Goal: Task Accomplishment & Management: Complete application form

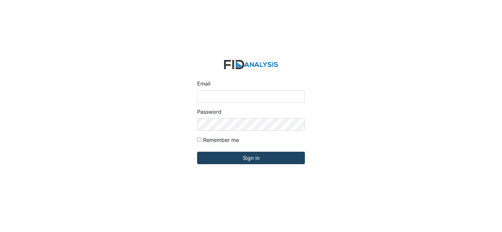
type input "[PERSON_NAME][EMAIL_ADDRESS][DOMAIN_NAME]"
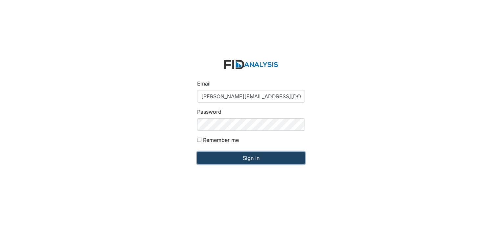
click at [253, 159] on input "Sign in" at bounding box center [251, 158] width 108 height 12
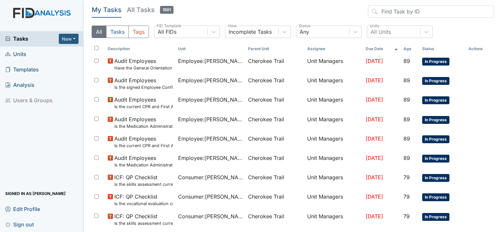
click at [59, 53] on link "Units" at bounding box center [42, 54] width 84 height 15
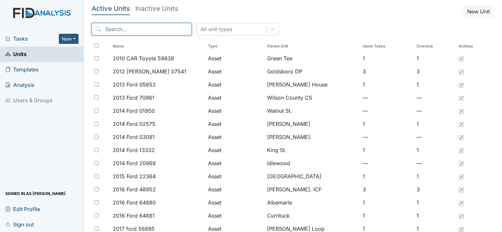
click at [116, 31] on input "search" at bounding box center [142, 29] width 100 height 12
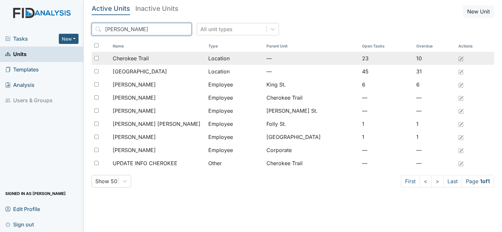
type input "Cher"
click at [129, 55] on span "Cherokee Trail" at bounding box center [131, 59] width 36 height 8
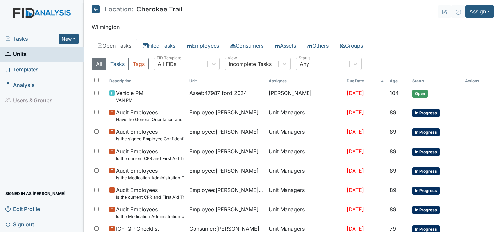
click at [130, 46] on link "Open Tasks" at bounding box center [114, 46] width 45 height 14
click at [122, 45] on link "Open Tasks" at bounding box center [114, 46] width 45 height 14
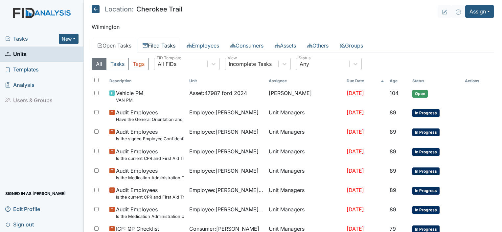
click at [177, 49] on link "Filed Tasks" at bounding box center [159, 46] width 44 height 14
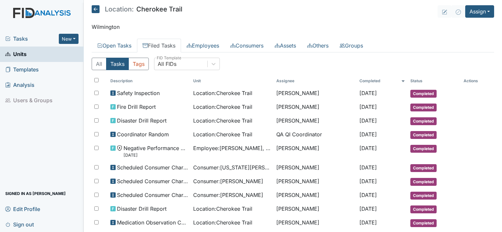
click at [177, 49] on link "Filed Tasks" at bounding box center [159, 46] width 44 height 14
click at [168, 45] on link "Filed Tasks" at bounding box center [159, 46] width 44 height 14
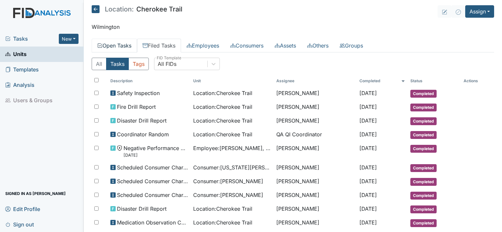
click at [116, 43] on link "Open Tasks" at bounding box center [114, 46] width 45 height 14
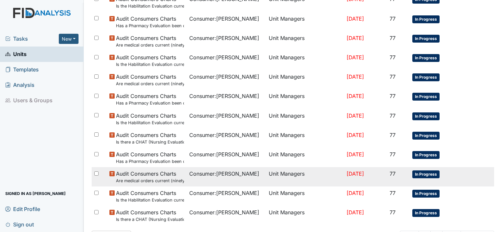
scroll to position [471, 0]
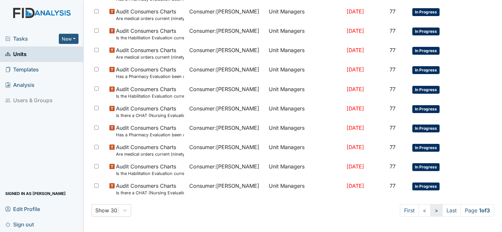
click at [430, 213] on link ">" at bounding box center [436, 211] width 12 height 12
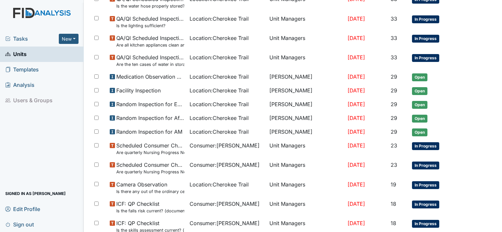
scroll to position [342, 0]
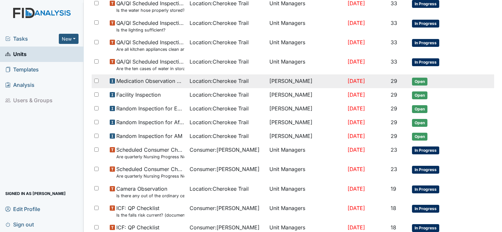
click at [249, 81] on div "Location : Cherokee Trail" at bounding box center [226, 81] width 75 height 8
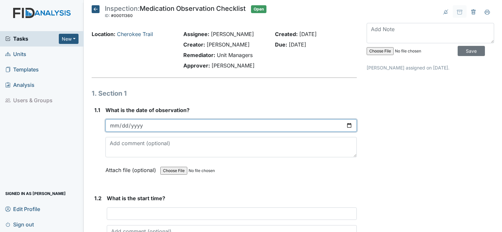
click at [117, 127] on input "date" at bounding box center [230, 126] width 251 height 12
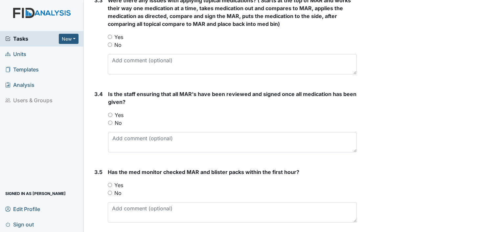
scroll to position [1059, 0]
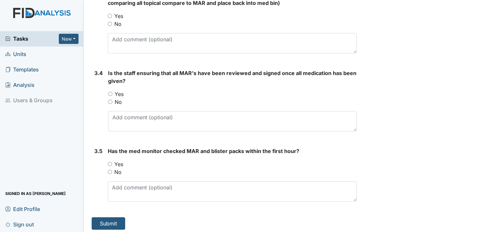
click at [110, 162] on input "Yes" at bounding box center [110, 164] width 4 height 4
radio input "true"
click at [110, 92] on input "Yes" at bounding box center [110, 94] width 4 height 4
radio input "true"
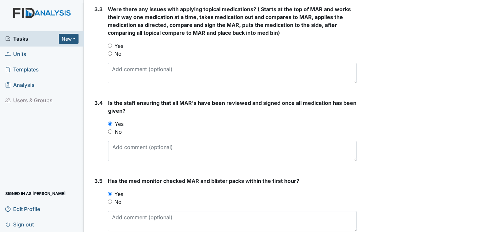
scroll to position [960, 0]
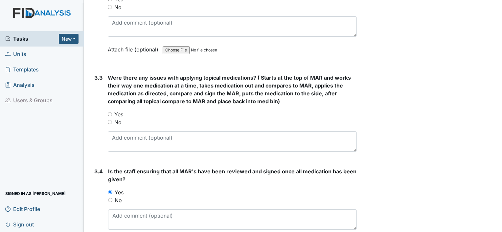
click at [111, 120] on input "No" at bounding box center [110, 122] width 4 height 4
radio input "true"
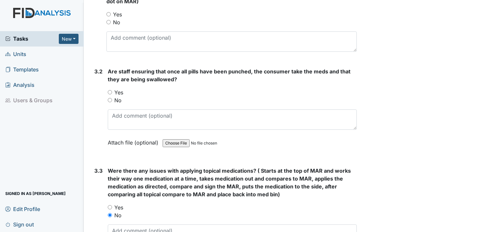
scroll to position [862, 0]
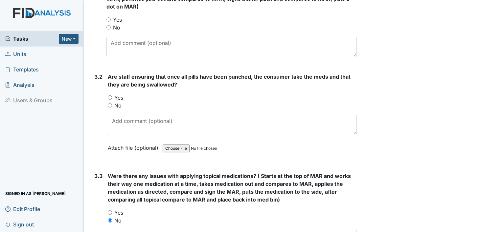
click at [108, 96] on input "Yes" at bounding box center [110, 98] width 4 height 4
radio input "true"
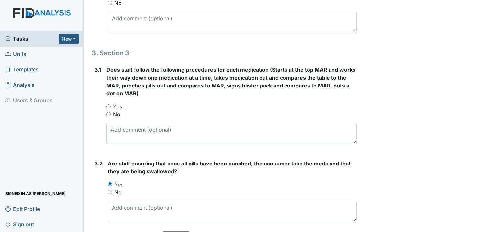
scroll to position [763, 0]
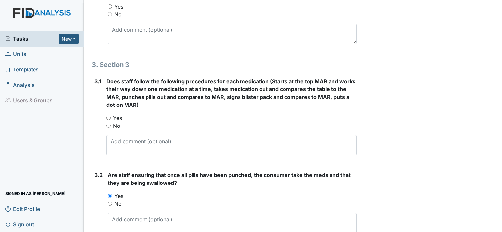
click at [109, 116] on input "Yes" at bounding box center [108, 118] width 4 height 4
radio input "true"
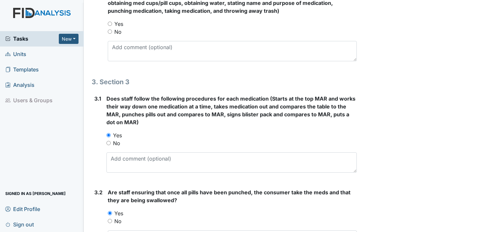
scroll to position [665, 0]
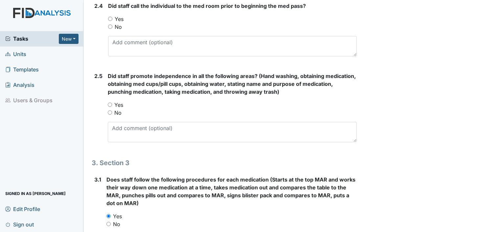
click at [109, 103] on input "Yes" at bounding box center [110, 105] width 4 height 4
radio input "true"
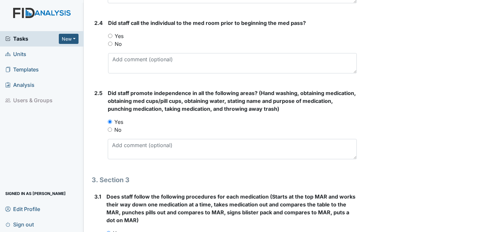
scroll to position [566, 0]
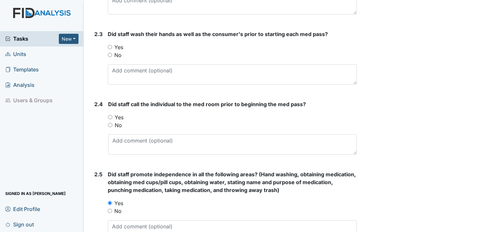
click at [109, 115] on input "Yes" at bounding box center [110, 117] width 4 height 4
radio input "true"
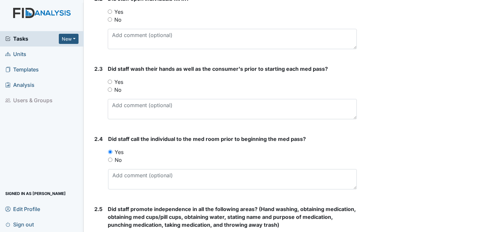
scroll to position [435, 0]
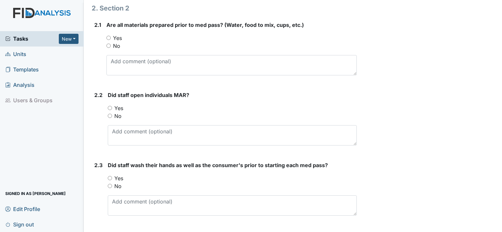
click at [112, 176] on input "Yes" at bounding box center [110, 178] width 4 height 4
radio input "true"
click at [111, 108] on input "Yes" at bounding box center [110, 108] width 4 height 4
radio input "true"
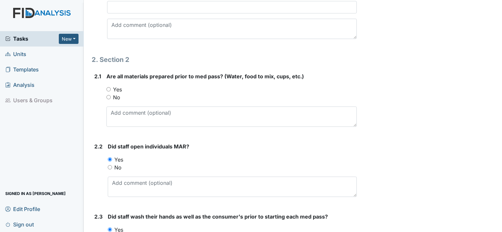
scroll to position [369, 0]
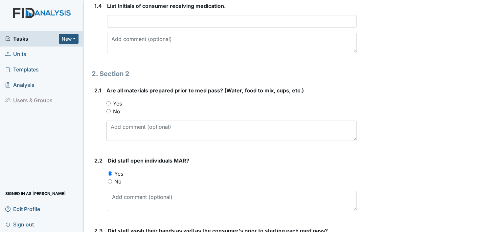
click at [108, 101] on input "Yes" at bounding box center [108, 103] width 4 height 4
radio input "true"
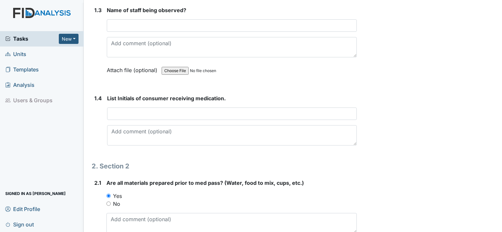
scroll to position [271, 0]
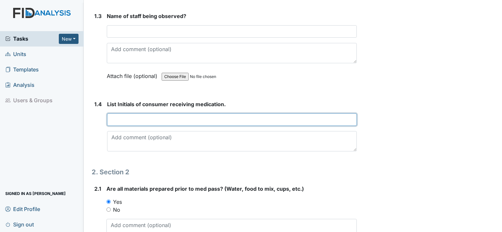
click at [137, 116] on input "text" at bounding box center [232, 120] width 250 height 12
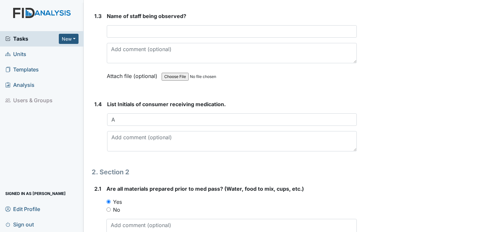
click at [100, 104] on label "1.4" at bounding box center [98, 104] width 8 height 8
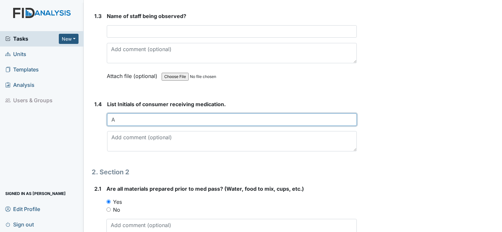
click at [116, 120] on input "A" at bounding box center [232, 120] width 250 height 12
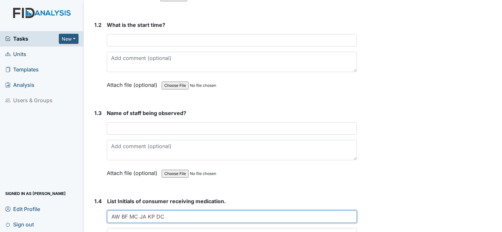
scroll to position [172, 0]
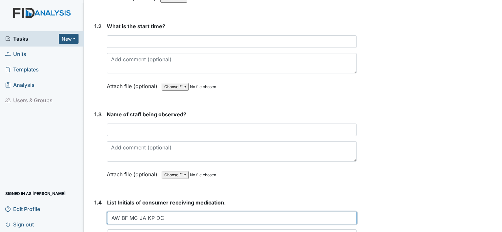
type input "AW BF MC JA KP DC"
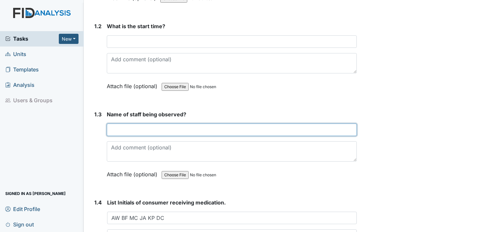
click at [116, 129] on input "text" at bounding box center [232, 130] width 250 height 12
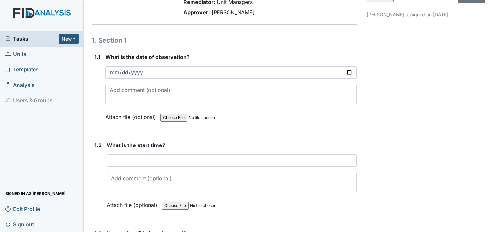
scroll to position [41, 0]
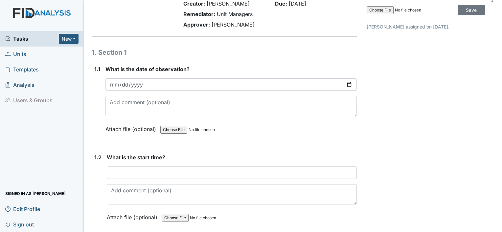
type input "GINA"
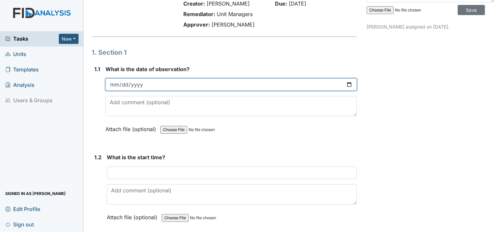
click at [117, 85] on input "date" at bounding box center [230, 84] width 251 height 12
type input "0007-09-01"
click at [117, 85] on input "date" at bounding box center [230, 84] width 251 height 12
type input "2025-09-17"
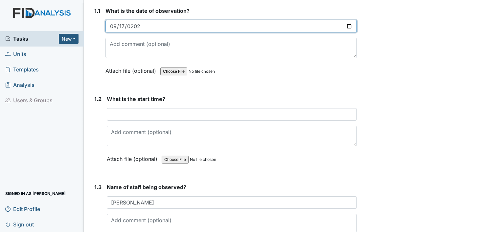
scroll to position [107, 0]
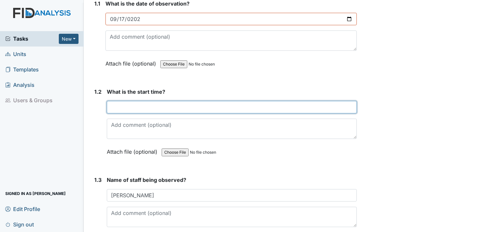
click at [114, 103] on input "text" at bounding box center [232, 107] width 250 height 12
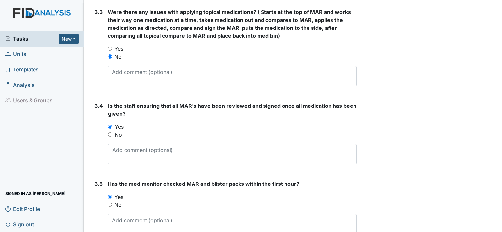
scroll to position [1059, 0]
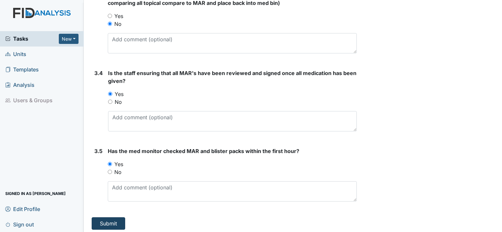
type input "7:00AM"
click at [104, 220] on button "Submit" at bounding box center [108, 224] width 33 height 12
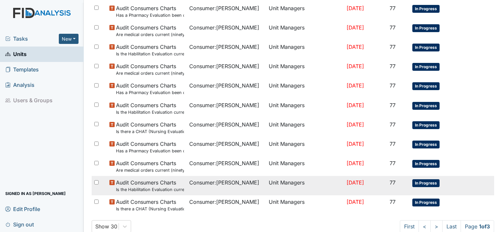
scroll to position [492, 0]
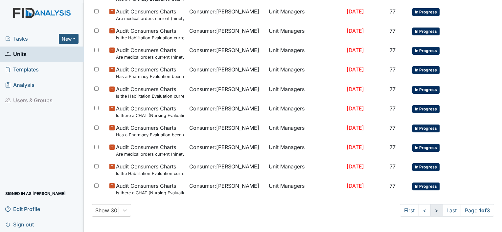
click at [430, 213] on link ">" at bounding box center [436, 211] width 12 height 12
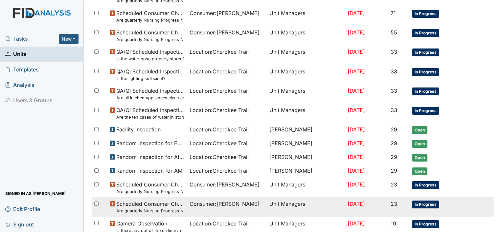
scroll to position [304, 0]
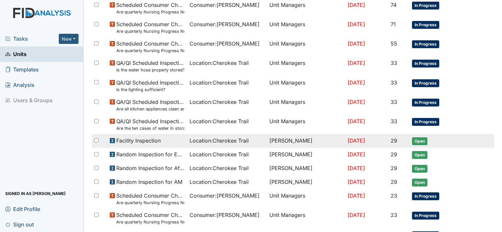
click at [158, 140] on span "Facility Inspection" at bounding box center [138, 141] width 44 height 8
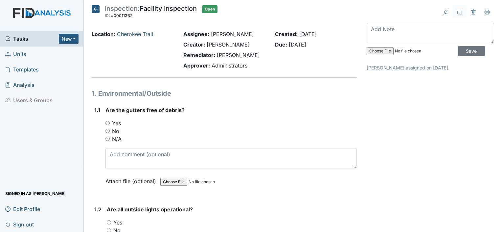
click at [106, 130] on input "No" at bounding box center [107, 131] width 4 height 4
radio input "true"
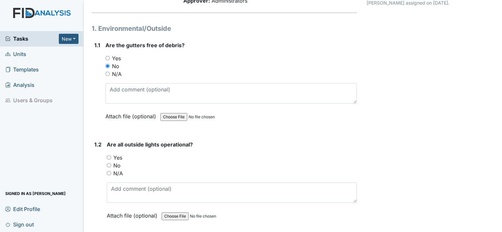
scroll to position [66, 0]
click at [107, 157] on input "Yes" at bounding box center [109, 157] width 4 height 4
radio input "true"
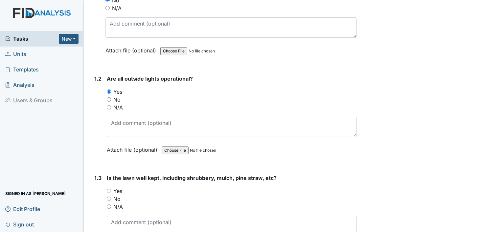
scroll to position [131, 0]
click at [109, 189] on input "Yes" at bounding box center [109, 191] width 4 height 4
radio input "true"
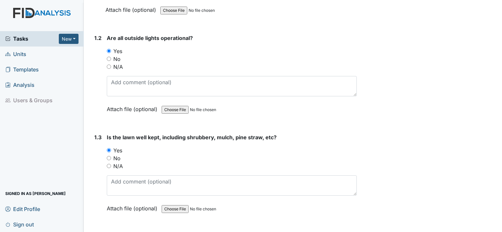
scroll to position [230, 0]
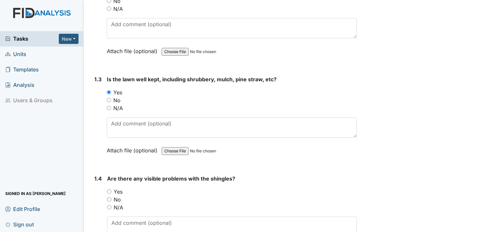
click at [109, 199] on input "No" at bounding box center [109, 200] width 4 height 4
radio input "true"
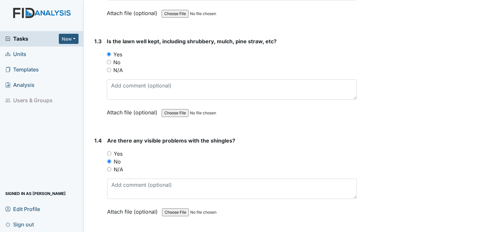
scroll to position [328, 0]
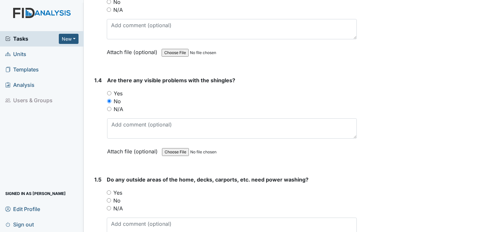
click at [111, 190] on div "Yes" at bounding box center [232, 193] width 250 height 8
click at [111, 191] on input "Yes" at bounding box center [109, 193] width 4 height 4
radio input "true"
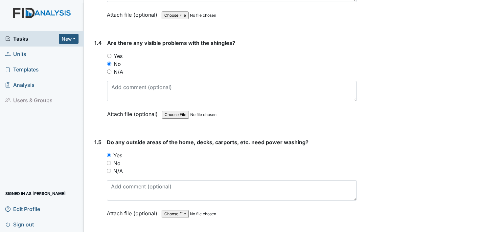
scroll to position [427, 0]
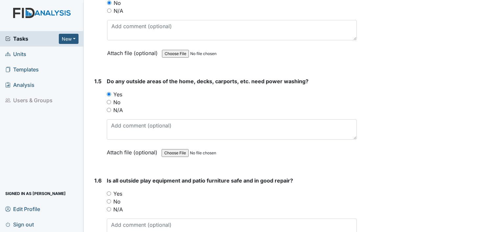
click at [108, 192] on input "Yes" at bounding box center [109, 194] width 4 height 4
radio input "true"
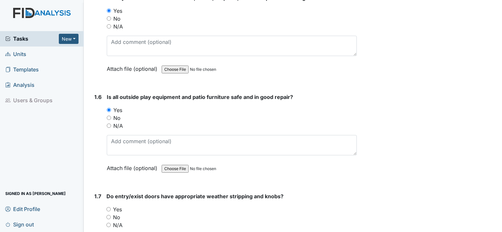
scroll to position [525, 0]
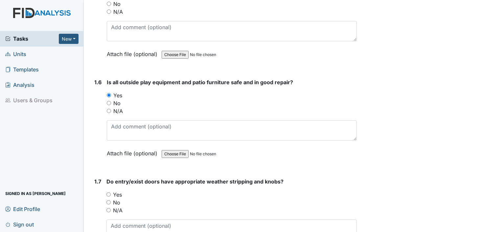
click at [108, 201] on input "No" at bounding box center [108, 203] width 4 height 4
radio input "true"
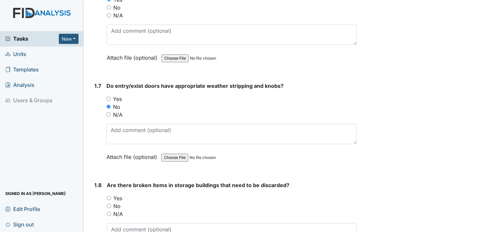
scroll to position [624, 0]
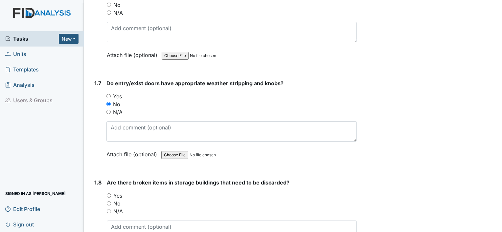
click at [108, 202] on input "No" at bounding box center [109, 204] width 4 height 4
radio input "true"
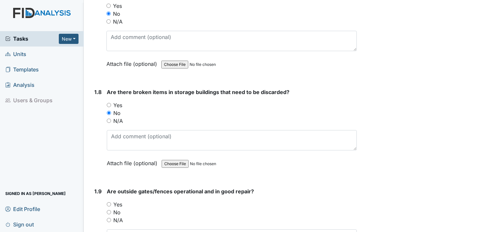
scroll to position [722, 0]
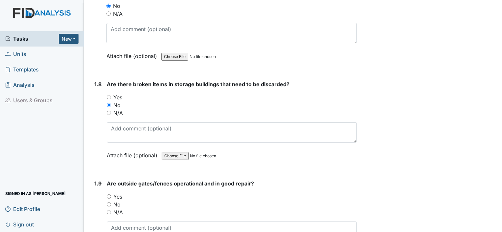
click at [109, 203] on input "No" at bounding box center [109, 205] width 4 height 4
radio input "true"
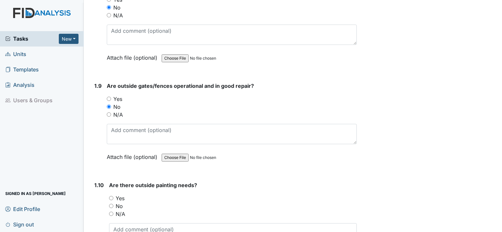
scroll to position [821, 0]
click at [111, 204] on input "No" at bounding box center [111, 206] width 4 height 4
radio input "true"
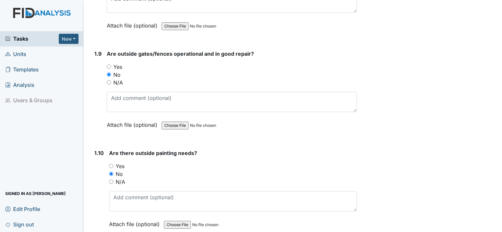
scroll to position [919, 0]
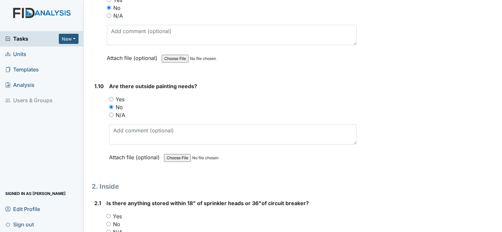
click at [109, 222] on input "No" at bounding box center [108, 224] width 4 height 4
radio input "true"
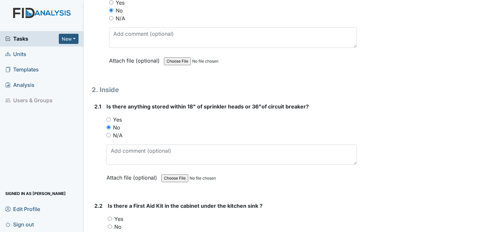
scroll to position [1018, 0]
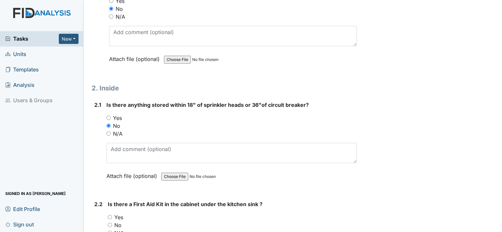
click at [109, 215] on input "Yes" at bounding box center [110, 217] width 4 height 4
radio input "true"
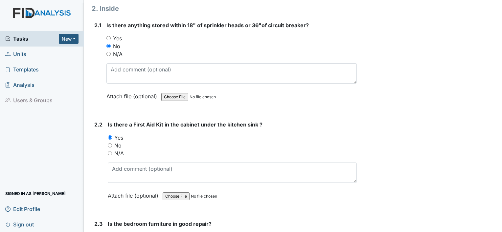
scroll to position [1116, 0]
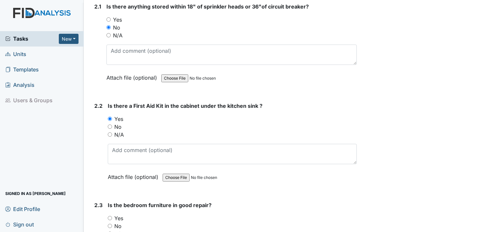
click at [113, 215] on div "Yes" at bounding box center [232, 219] width 249 height 8
click at [111, 216] on input "Yes" at bounding box center [110, 218] width 4 height 4
radio input "true"
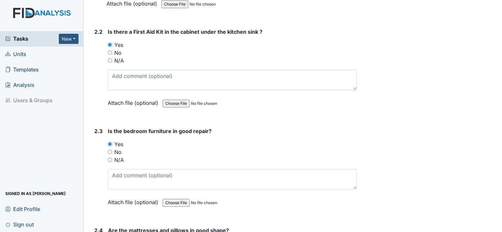
scroll to position [1215, 0]
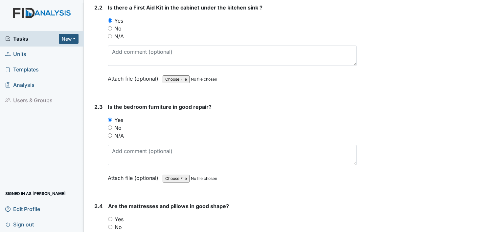
click at [111, 217] on input "Yes" at bounding box center [110, 219] width 4 height 4
radio input "true"
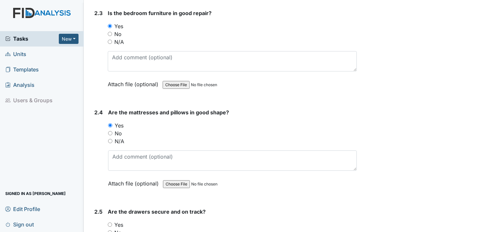
scroll to position [1313, 0]
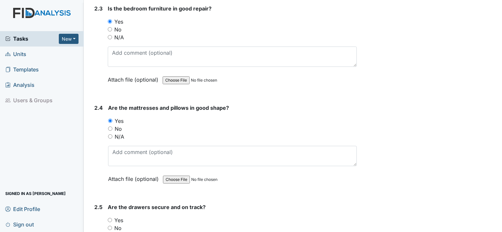
click at [111, 218] on input "Yes" at bounding box center [110, 220] width 4 height 4
radio input "true"
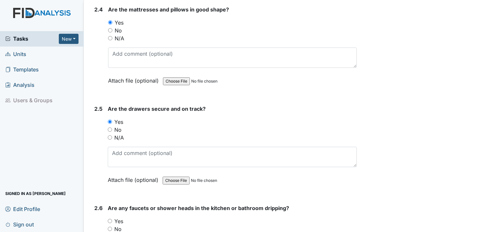
click at [109, 227] on input "No" at bounding box center [110, 229] width 4 height 4
radio input "true"
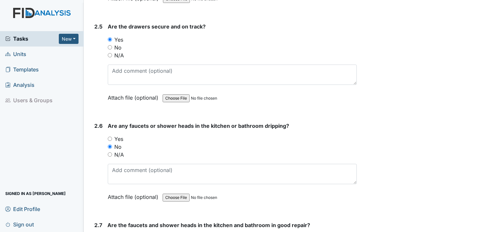
scroll to position [1510, 0]
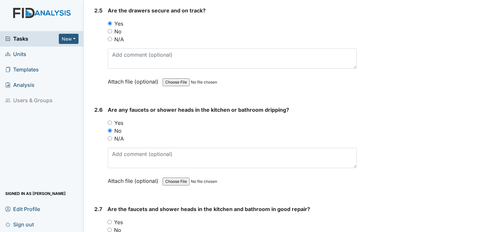
click at [109, 220] on input "Yes" at bounding box center [109, 222] width 4 height 4
radio input "true"
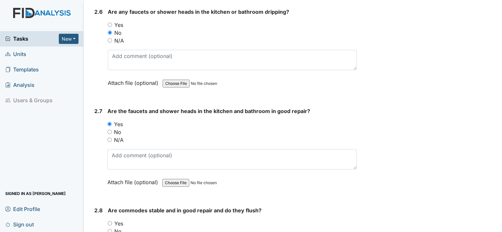
scroll to position [1609, 0]
click at [109, 221] on input "Yes" at bounding box center [110, 223] width 4 height 4
radio input "true"
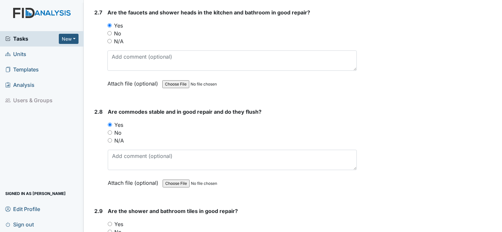
click at [112, 222] on input "Yes" at bounding box center [110, 224] width 4 height 4
radio input "true"
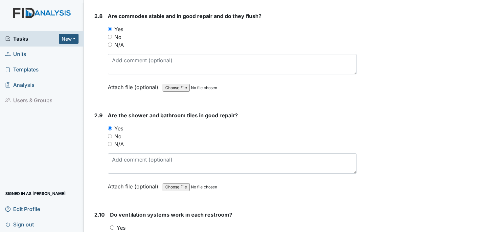
scroll to position [1839, 0]
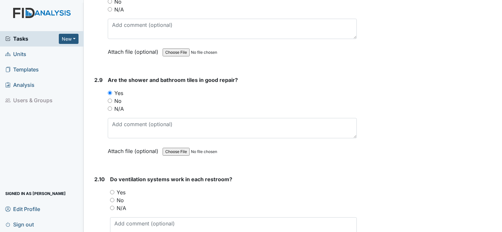
drag, startPoint x: 113, startPoint y: 183, endPoint x: 113, endPoint y: 188, distance: 5.9
click at [113, 189] on div "Yes" at bounding box center [233, 193] width 247 height 8
click at [111, 190] on input "Yes" at bounding box center [112, 192] width 4 height 4
radio input "true"
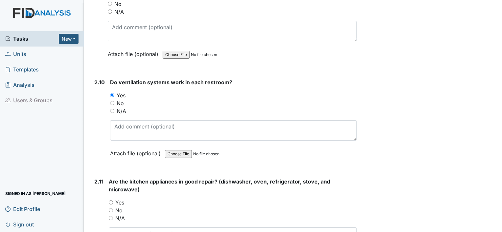
scroll to position [1937, 0]
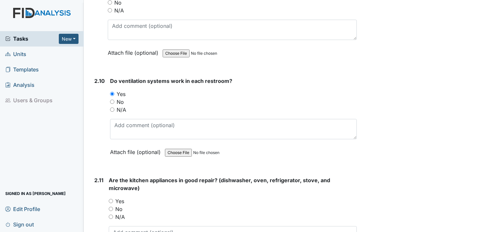
click at [111, 199] on input "Yes" at bounding box center [111, 201] width 4 height 4
radio input "true"
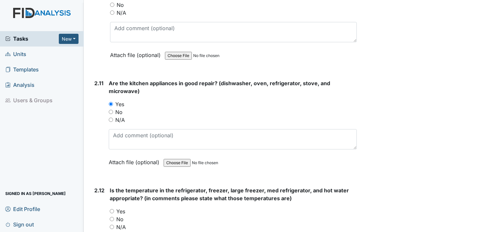
scroll to position [2036, 0]
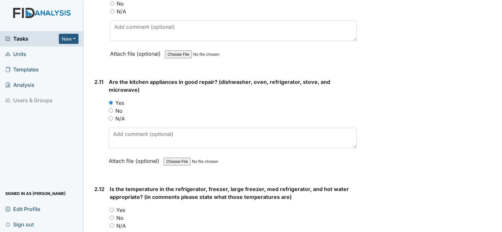
click at [112, 208] on input "Yes" at bounding box center [112, 210] width 4 height 4
radio input "true"
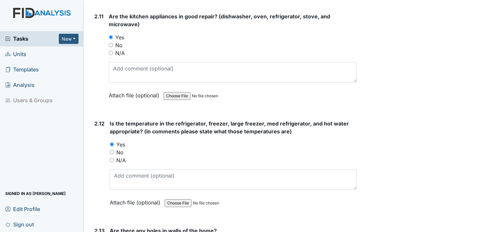
scroll to position [2134, 0]
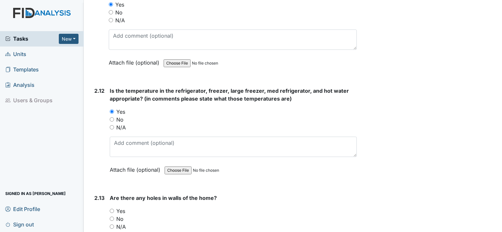
click at [110, 217] on input "No" at bounding box center [112, 219] width 4 height 4
radio input "true"
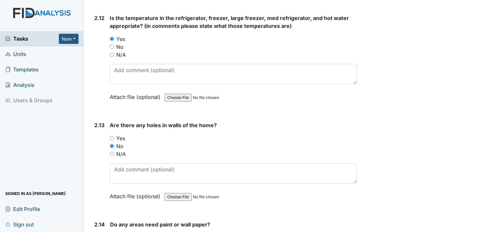
scroll to position [2233, 0]
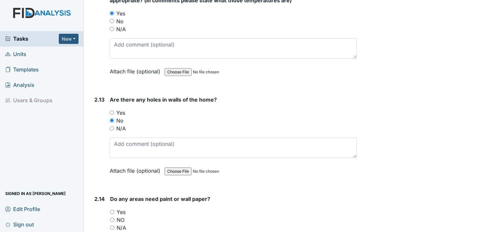
click at [111, 216] on div "NO" at bounding box center [233, 220] width 247 height 8
click at [112, 218] on input "NO" at bounding box center [112, 220] width 4 height 4
radio input "true"
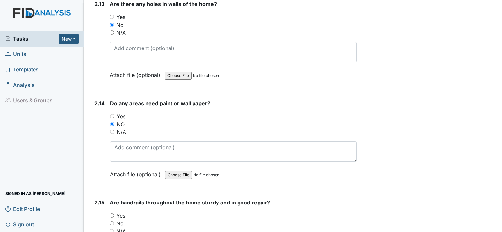
scroll to position [2331, 0]
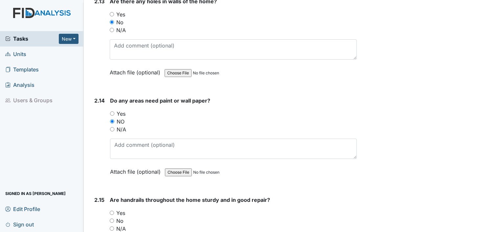
click at [111, 211] on input "Yes" at bounding box center [112, 213] width 4 height 4
radio input "true"
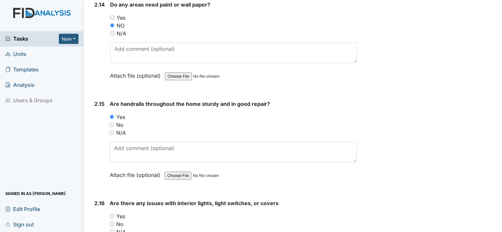
scroll to position [2430, 0]
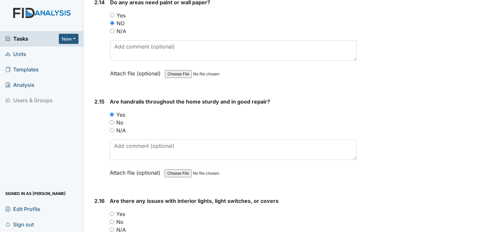
click at [114, 218] on div "No" at bounding box center [233, 222] width 247 height 8
click at [112, 220] on input "No" at bounding box center [112, 222] width 4 height 4
radio input "true"
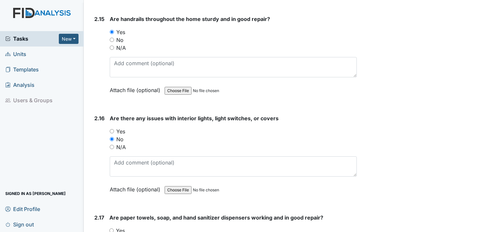
scroll to position [2528, 0]
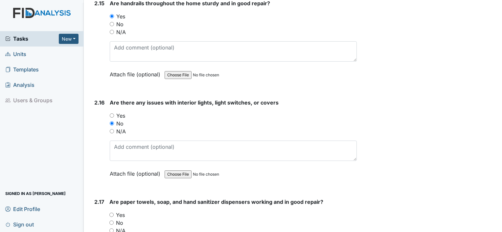
click at [111, 213] on input "Yes" at bounding box center [111, 215] width 4 height 4
radio input "true"
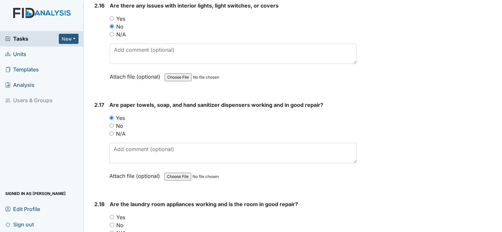
scroll to position [2627, 0]
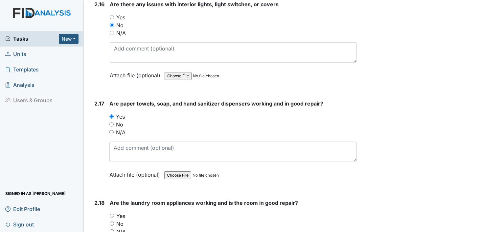
click at [110, 214] on input "Yes" at bounding box center [112, 216] width 4 height 4
radio input "true"
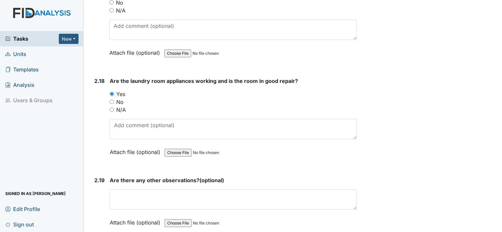
scroll to position [2758, 0]
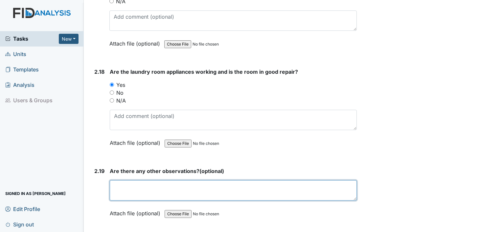
click at [158, 181] on textarea at bounding box center [233, 191] width 247 height 20
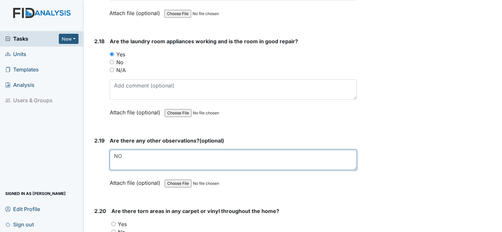
scroll to position [2857, 0]
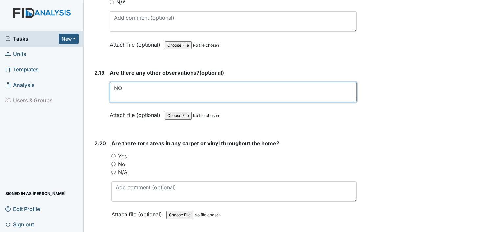
type textarea "NO"
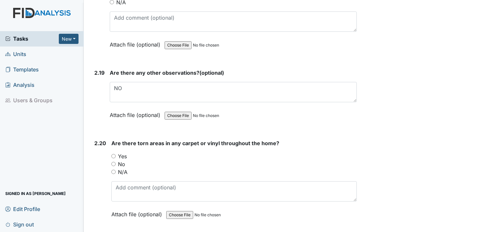
click at [113, 162] on input "No" at bounding box center [113, 164] width 4 height 4
radio input "true"
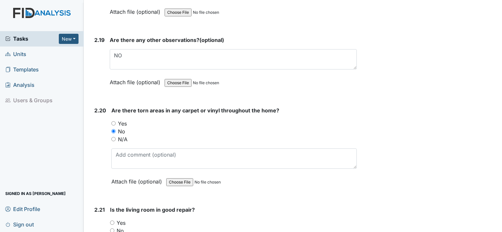
scroll to position [2922, 0]
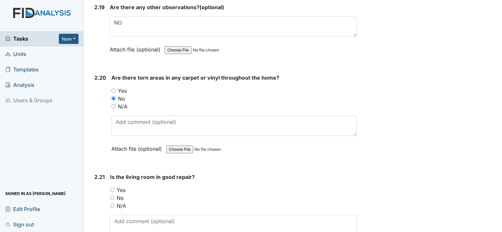
click at [114, 188] on input "Yes" at bounding box center [112, 190] width 4 height 4
radio input "true"
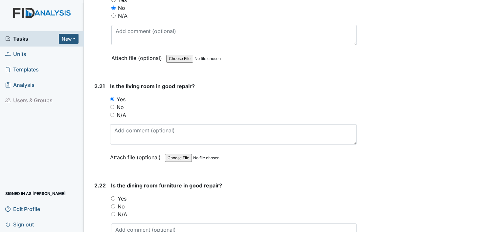
scroll to position [3021, 0]
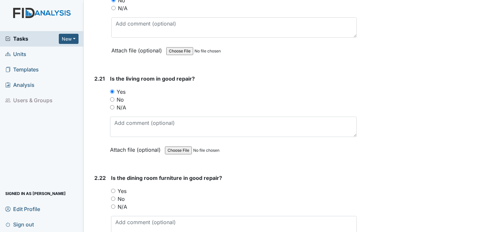
click at [113, 189] on input "Yes" at bounding box center [113, 191] width 4 height 4
radio input "true"
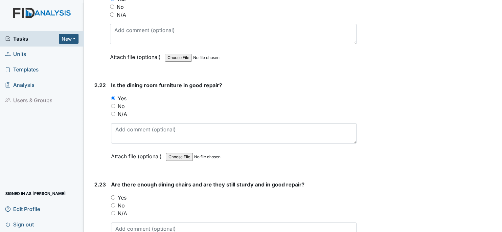
scroll to position [3119, 0]
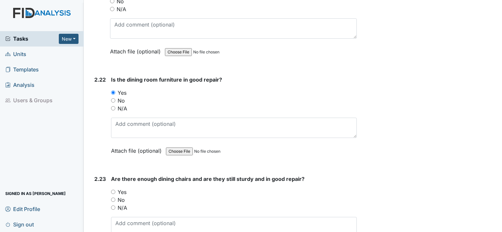
click at [114, 190] on input "Yes" at bounding box center [113, 192] width 4 height 4
radio input "true"
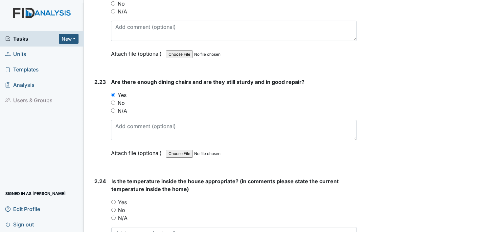
scroll to position [3218, 0]
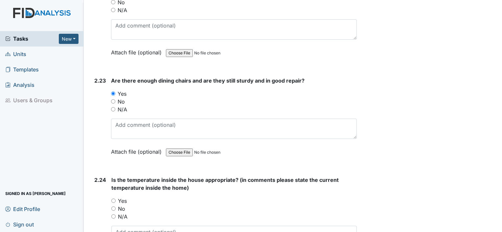
click at [113, 199] on input "Yes" at bounding box center [113, 201] width 4 height 4
radio input "true"
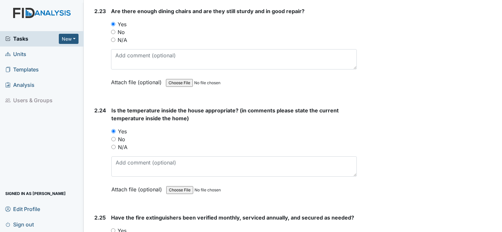
scroll to position [3316, 0]
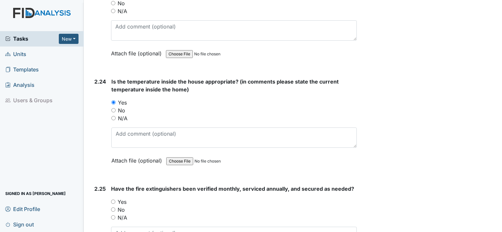
click at [113, 200] on input "Yes" at bounding box center [113, 202] width 4 height 4
radio input "true"
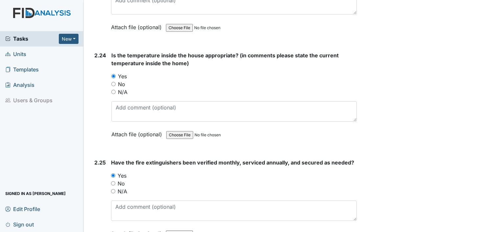
scroll to position [3374, 0]
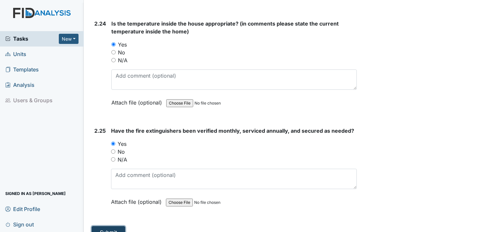
click at [114, 227] on button "Submit" at bounding box center [108, 233] width 33 height 12
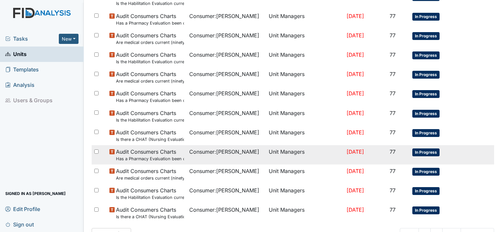
scroll to position [492, 0]
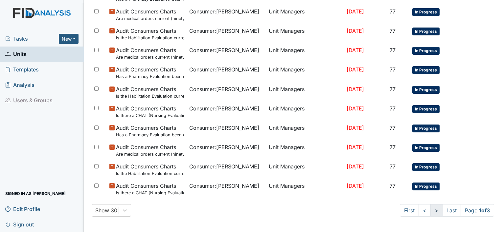
click at [431, 210] on link ">" at bounding box center [436, 211] width 12 height 12
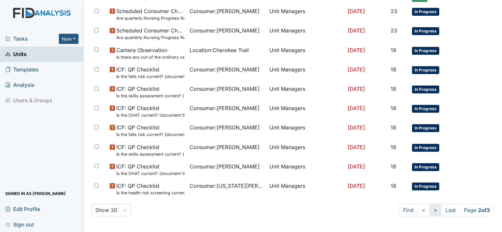
scroll to position [474, 0]
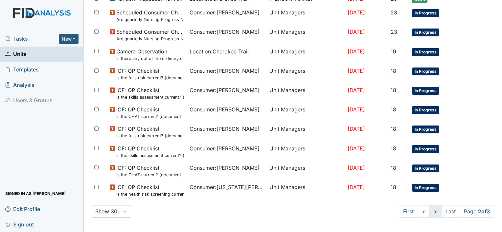
click at [431, 210] on link ">" at bounding box center [435, 212] width 12 height 12
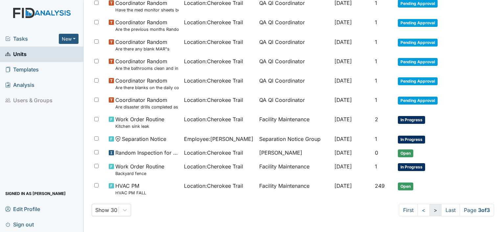
scroll to position [441, 0]
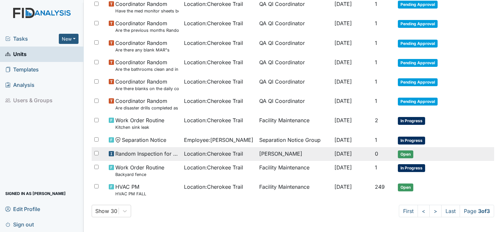
click at [222, 152] on span "Location : Cherokee Trail" at bounding box center [213, 154] width 59 height 8
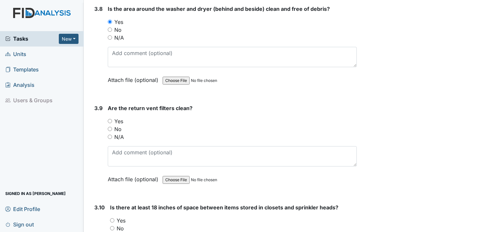
scroll to position [1707, 0]
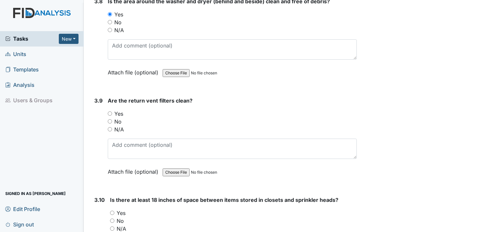
click at [110, 112] on input "Yes" at bounding box center [110, 114] width 4 height 4
radio input "true"
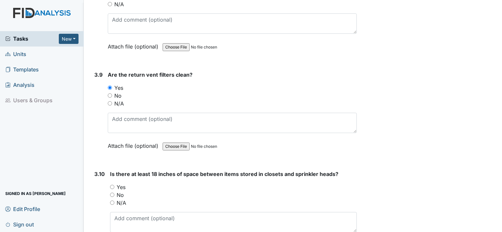
scroll to position [1773, 0]
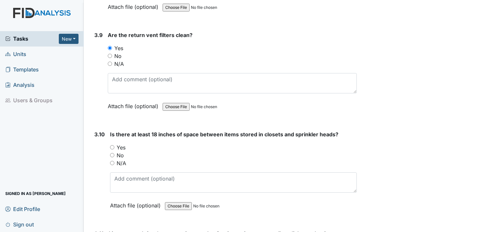
click at [110, 145] on input "Yes" at bounding box center [112, 147] width 4 height 4
radio input "true"
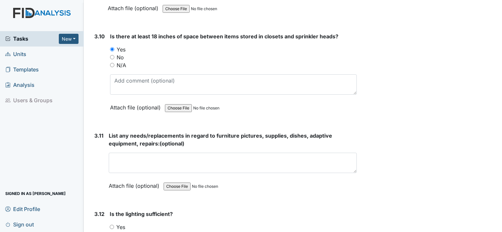
scroll to position [1872, 0]
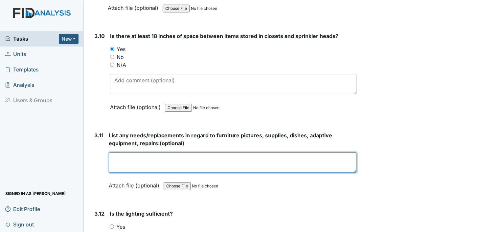
click at [128, 157] on textarea at bounding box center [233, 163] width 248 height 20
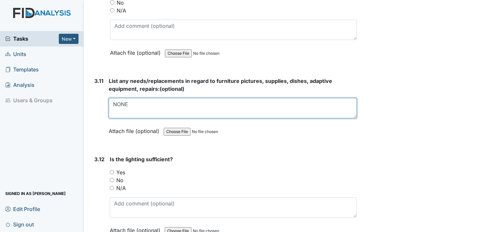
scroll to position [1937, 0]
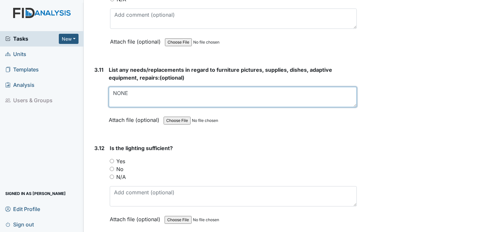
type textarea "NONE"
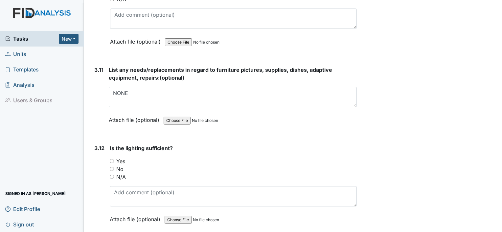
click at [111, 159] on input "Yes" at bounding box center [112, 161] width 4 height 4
radio input "true"
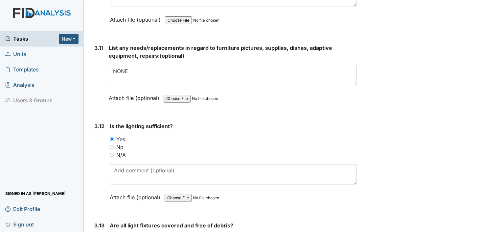
scroll to position [2036, 0]
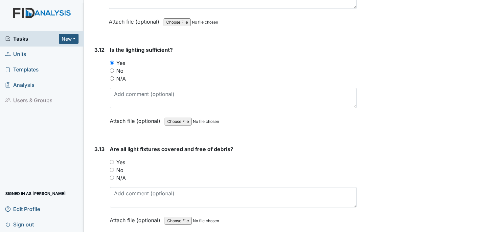
click at [110, 160] on input "Yes" at bounding box center [112, 162] width 4 height 4
radio input "true"
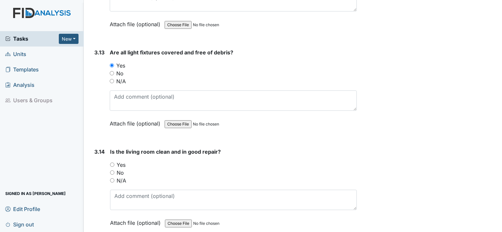
scroll to position [2134, 0]
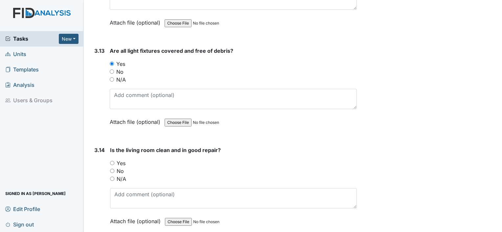
click at [113, 161] on input "Yes" at bounding box center [112, 163] width 4 height 4
radio input "true"
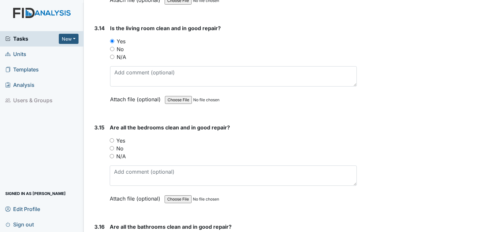
scroll to position [2266, 0]
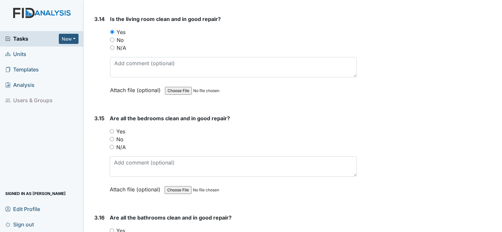
click at [113, 129] on input "Yes" at bounding box center [112, 131] width 4 height 4
radio input "true"
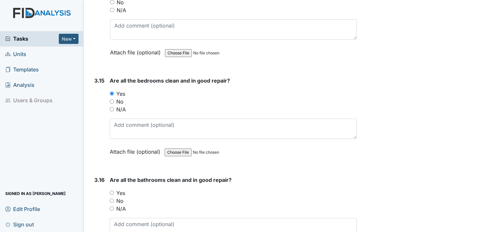
scroll to position [2364, 0]
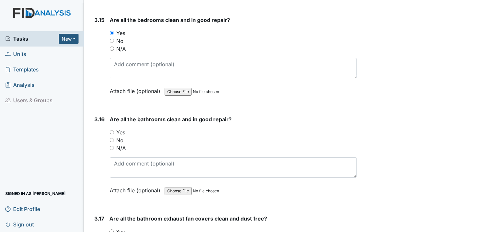
click at [113, 130] on input "Yes" at bounding box center [112, 132] width 4 height 4
radio input "true"
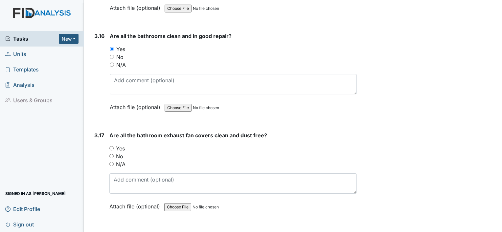
scroll to position [2463, 0]
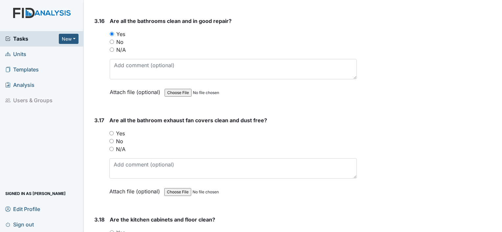
click at [114, 130] on div "Yes" at bounding box center [232, 134] width 247 height 8
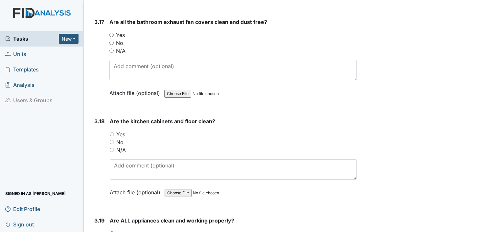
click at [113, 132] on input "Yes" at bounding box center [112, 134] width 4 height 4
radio input "true"
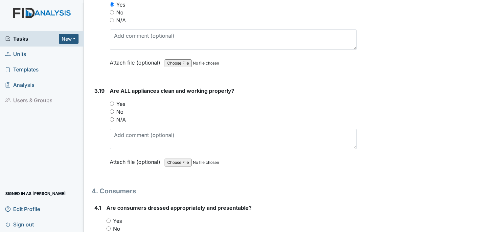
scroll to position [2692, 0]
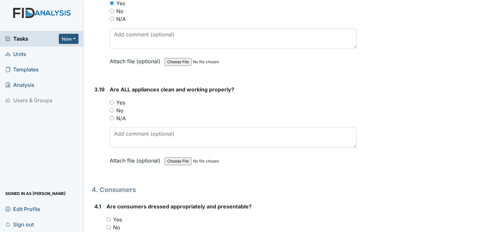
click at [113, 100] on input "Yes" at bounding box center [112, 102] width 4 height 4
radio input "true"
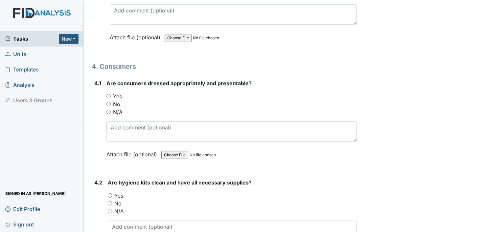
scroll to position [2824, 0]
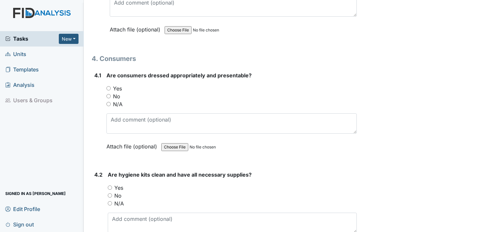
click at [109, 86] on input "Yes" at bounding box center [108, 88] width 4 height 4
radio input "true"
click at [109, 186] on input "Yes" at bounding box center [110, 188] width 4 height 4
radio input "true"
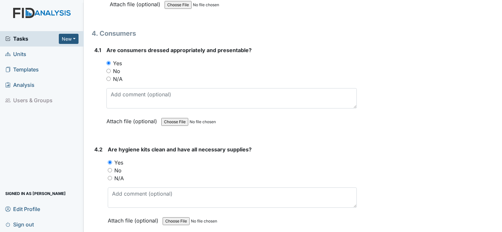
scroll to position [2922, 0]
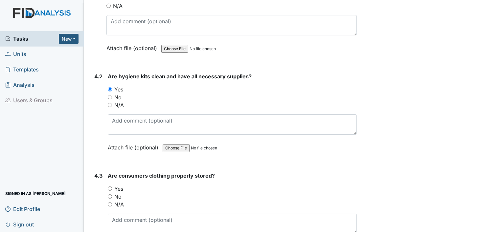
click at [112, 187] on input "Yes" at bounding box center [110, 189] width 4 height 4
radio input "true"
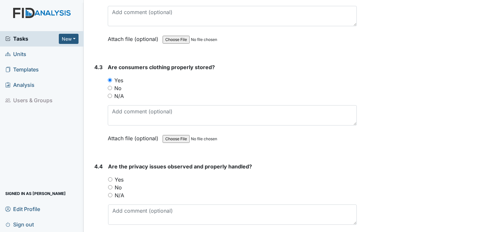
scroll to position [3054, 0]
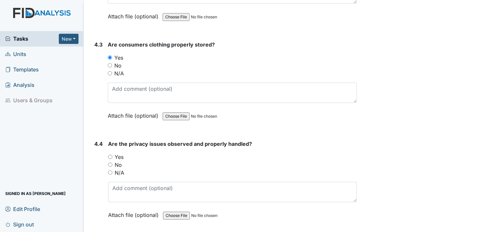
click at [109, 163] on input "No" at bounding box center [110, 165] width 4 height 4
radio input "true"
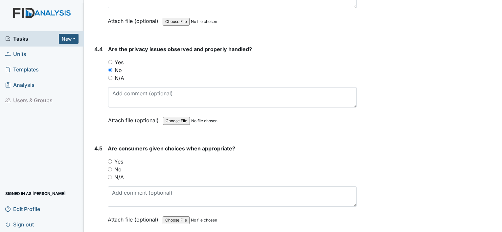
scroll to position [3152, 0]
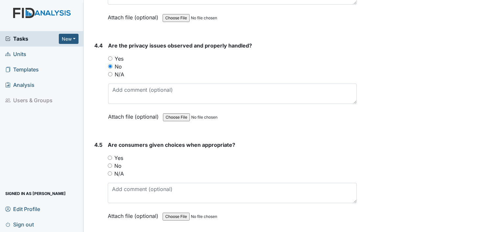
click at [110, 162] on div "No" at bounding box center [232, 166] width 249 height 8
click at [110, 156] on input "Yes" at bounding box center [110, 158] width 4 height 4
radio input "true"
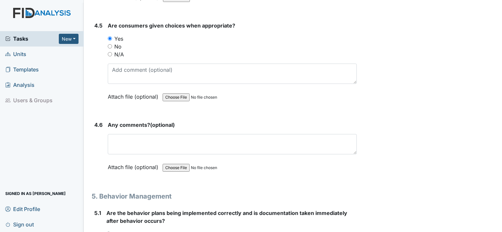
scroll to position [3283, 0]
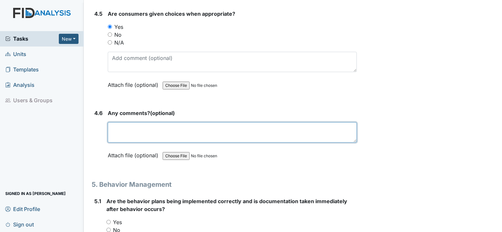
click at [125, 124] on textarea at bounding box center [232, 132] width 249 height 20
type textarea "n"
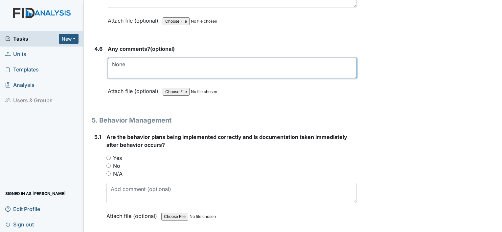
scroll to position [3349, 0]
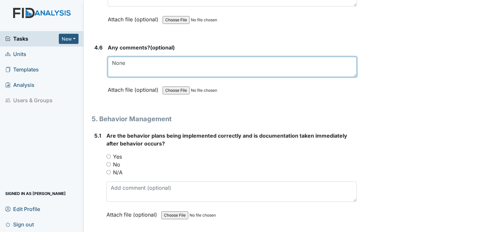
type textarea "None"
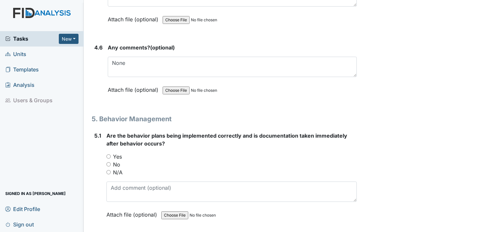
click at [106, 155] on input "Yes" at bounding box center [108, 157] width 4 height 4
radio input "true"
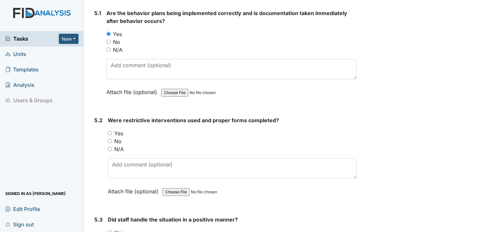
scroll to position [3480, 0]
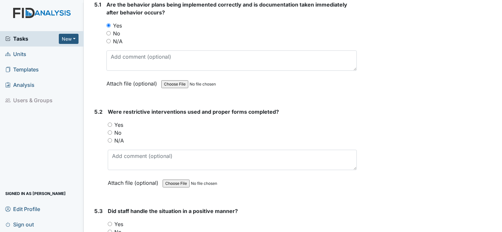
click at [108, 123] on input "Yes" at bounding box center [110, 125] width 4 height 4
radio input "true"
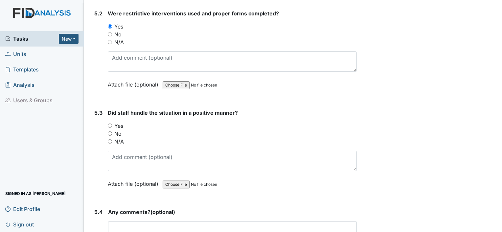
scroll to position [3612, 0]
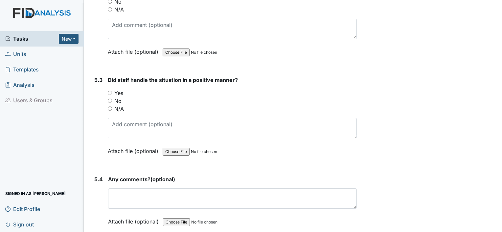
click at [110, 91] on input "Yes" at bounding box center [110, 93] width 4 height 4
radio input "true"
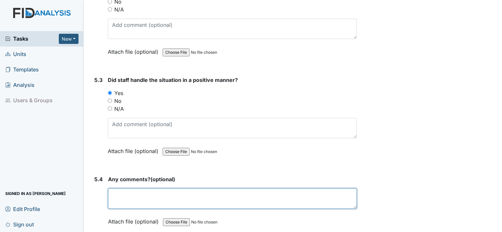
click at [129, 189] on textarea at bounding box center [232, 199] width 249 height 20
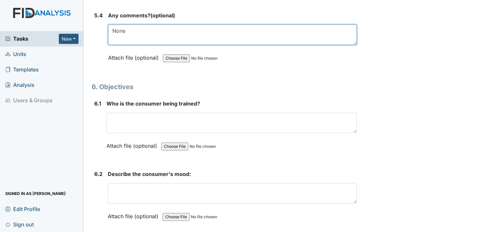
scroll to position [3809, 0]
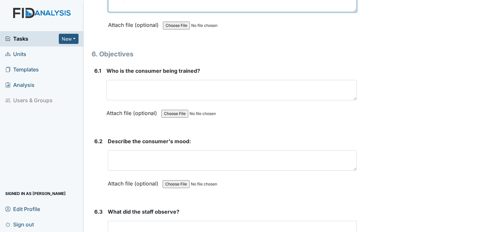
type textarea "None"
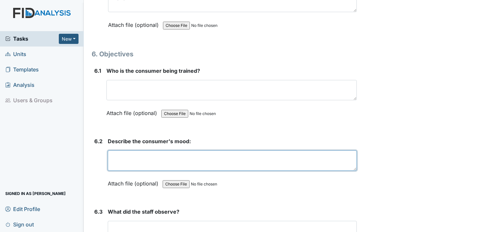
click at [113, 151] on textarea at bounding box center [232, 161] width 249 height 20
type textarea "Consumer's were in a good mood."
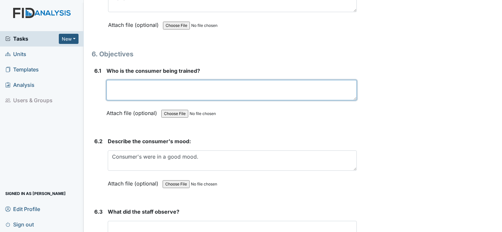
click at [152, 80] on textarea at bounding box center [231, 90] width 250 height 20
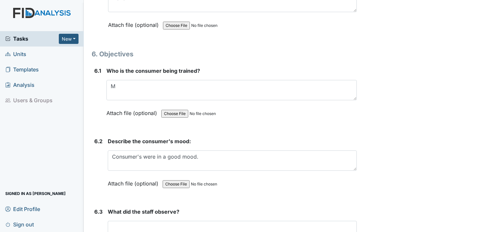
click at [0, 115] on html "Tasks New Form Inspection Document Bundle Units Templates Analysis Users & Grou…" at bounding box center [251, 116] width 502 height 232
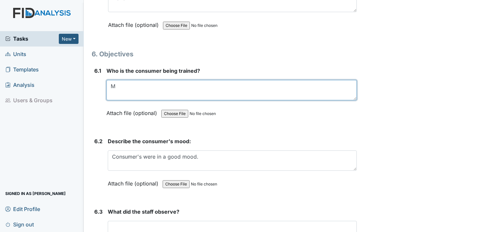
click at [121, 80] on textarea "M" at bounding box center [231, 90] width 250 height 20
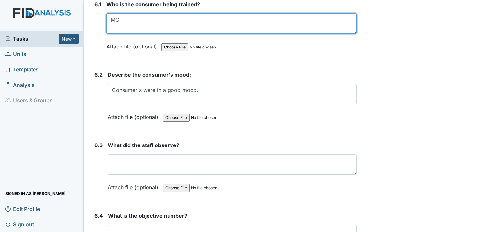
scroll to position [3907, 0]
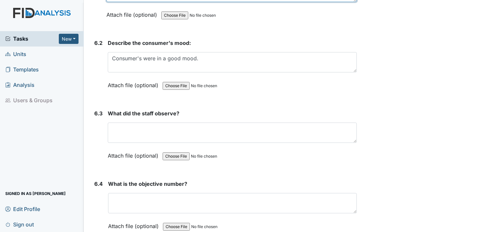
type textarea "MC"
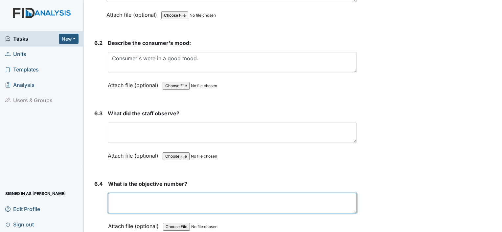
click at [123, 193] on textarea at bounding box center [232, 203] width 249 height 20
type textarea "2"
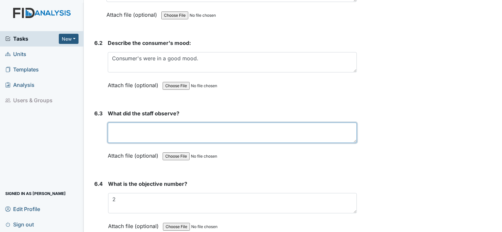
click at [114, 123] on textarea at bounding box center [232, 133] width 249 height 20
drag, startPoint x: -1, startPoint y: 233, endPoint x: 283, endPoint y: 118, distance: 307.1
click at [283, 123] on textarea "Making sure the objective were being done correctly and" at bounding box center [232, 133] width 249 height 20
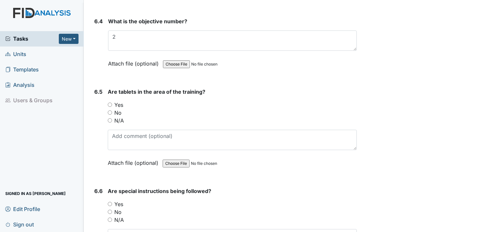
scroll to position [4071, 0]
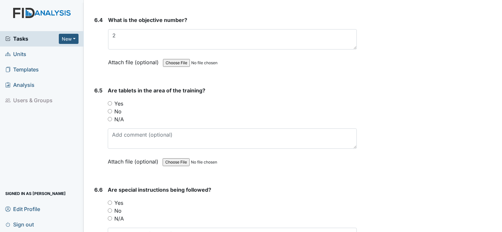
type textarea "Making sure the objective were being done correctly."
click at [107, 88] on div "6.5 Are tablets in the area of the training? You must select one of the below o…" at bounding box center [224, 131] width 265 height 89
click at [108, 101] on input "Yes" at bounding box center [110, 103] width 4 height 4
radio input "true"
click at [107, 188] on div "6.6 Are special instructions being followed? You must select one of the below o…" at bounding box center [224, 230] width 265 height 89
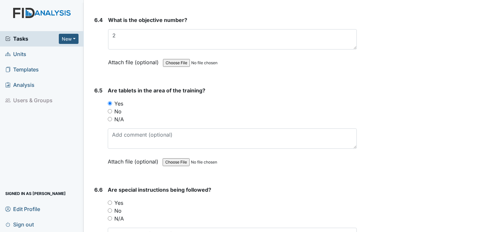
click at [112, 199] on div "Yes" at bounding box center [232, 203] width 249 height 8
click at [108, 201] on input "Yes" at bounding box center [110, 203] width 4 height 4
radio input "true"
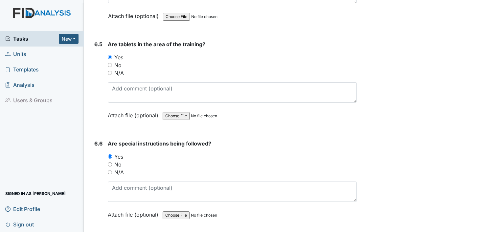
scroll to position [4203, 0]
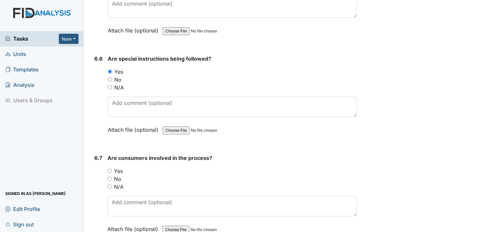
click at [109, 169] on input "Yes" at bounding box center [109, 171] width 4 height 4
radio input "true"
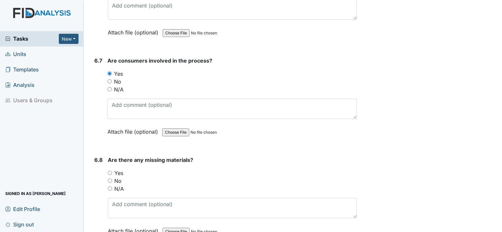
scroll to position [4301, 0]
click at [112, 178] on input "No" at bounding box center [110, 180] width 4 height 4
radio input "true"
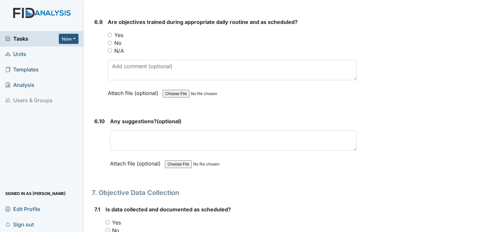
scroll to position [4531, 0]
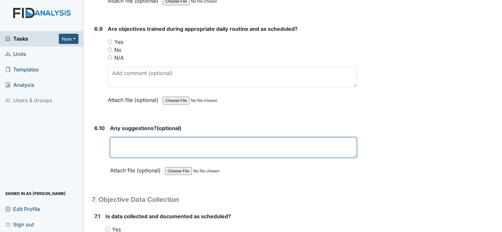
click at [138, 138] on textarea at bounding box center [233, 148] width 247 height 20
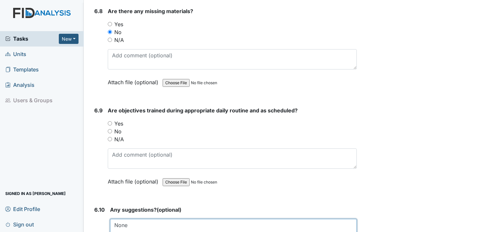
scroll to position [4433, 0]
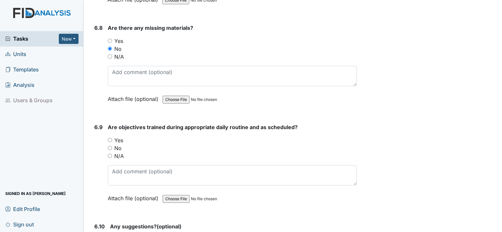
type textarea "None"
click at [108, 138] on input "Yes" at bounding box center [110, 140] width 4 height 4
radio input "true"
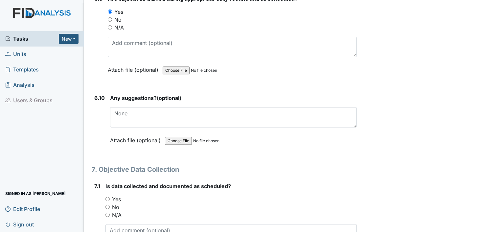
scroll to position [4597, 0]
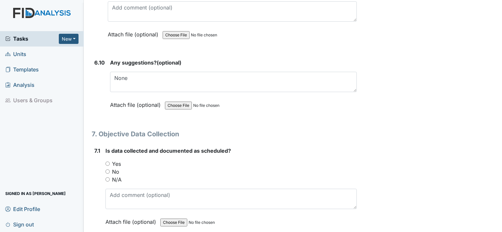
click at [106, 162] on input "Yes" at bounding box center [107, 164] width 4 height 4
radio input "true"
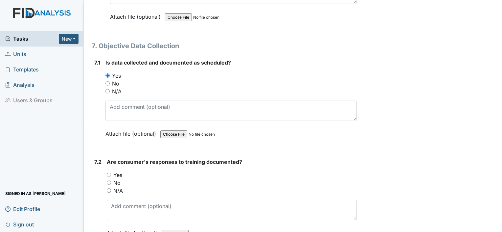
scroll to position [4695, 0]
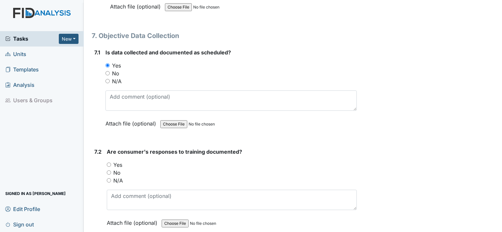
click at [109, 163] on input "Yes" at bounding box center [109, 165] width 4 height 4
radio input "true"
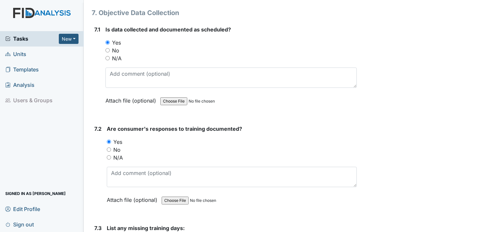
scroll to position [4794, 0]
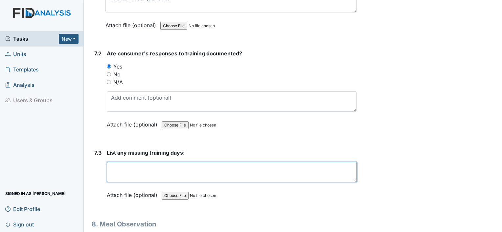
click at [127, 162] on textarea at bounding box center [232, 172] width 250 height 20
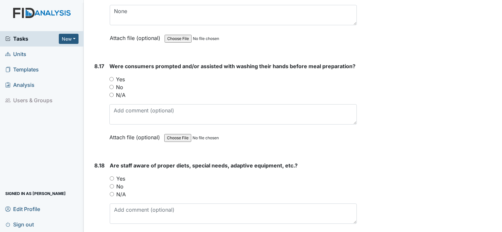
scroll to position [6370, 0]
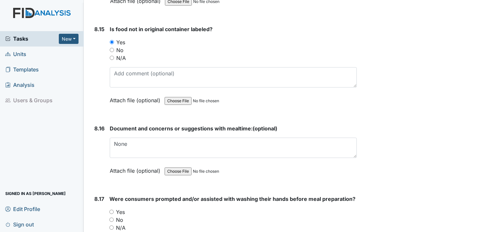
type textarea "A few missing days"
click at [114, 208] on div "Yes" at bounding box center [232, 212] width 247 height 8
click at [112, 210] on input "Yes" at bounding box center [111, 212] width 4 height 4
radio input "true"
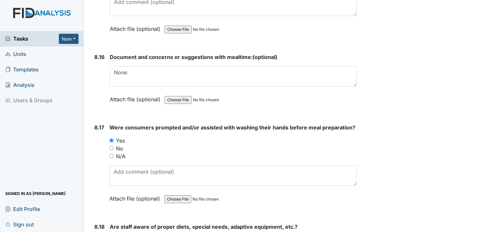
scroll to position [6534, 0]
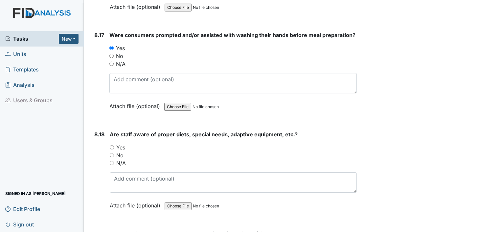
click at [110, 145] on input "Yes" at bounding box center [112, 147] width 4 height 4
radio input "true"
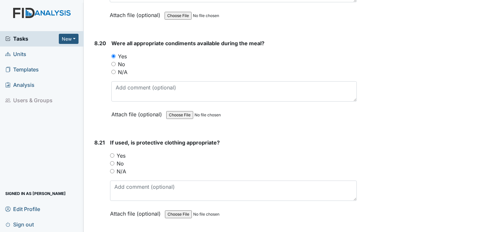
scroll to position [6895, 0]
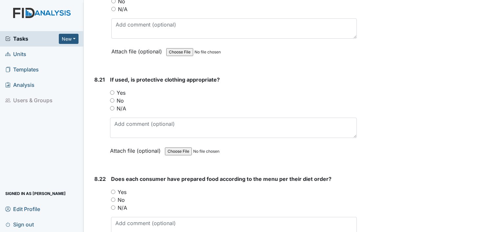
click at [112, 91] on input "Yes" at bounding box center [112, 93] width 4 height 4
radio input "true"
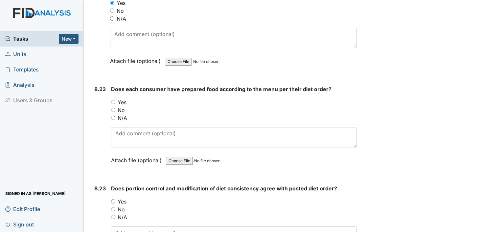
scroll to position [6994, 0]
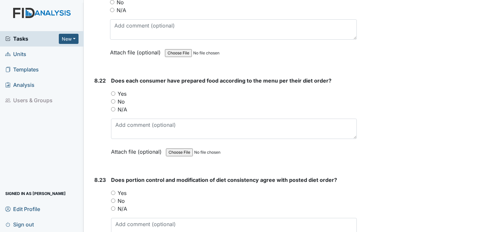
click at [114, 92] on input "Yes" at bounding box center [113, 94] width 4 height 4
radio input "true"
click at [116, 189] on div "Yes" at bounding box center [234, 193] width 246 height 8
click at [115, 191] on input "Yes" at bounding box center [113, 193] width 4 height 4
radio input "true"
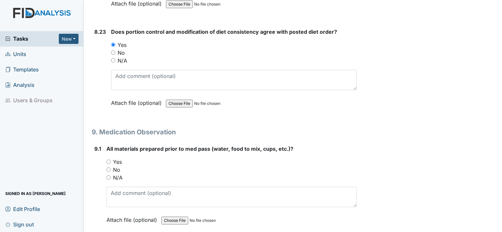
scroll to position [7158, 0]
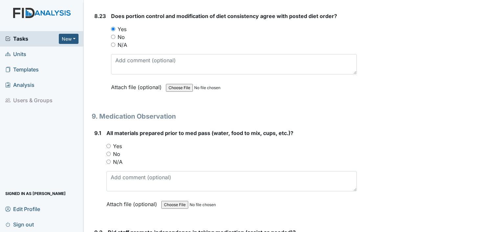
click at [112, 142] on div "Yes" at bounding box center [231, 146] width 250 height 8
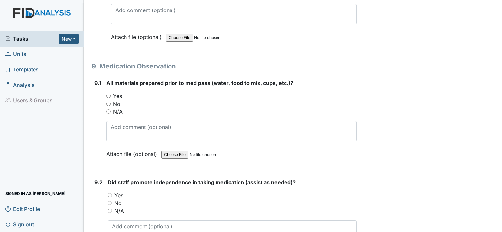
scroll to position [7256, 0]
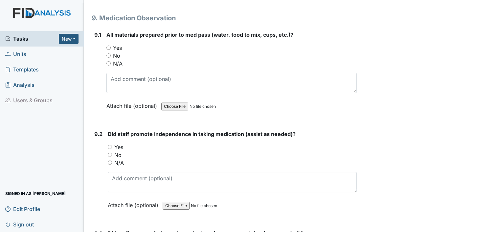
click at [110, 145] on input "Yes" at bounding box center [110, 147] width 4 height 4
radio input "true"
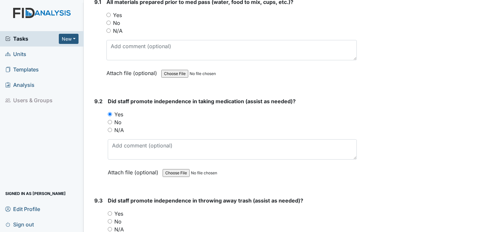
click at [113, 210] on div "Yes" at bounding box center [232, 214] width 249 height 8
click at [111, 212] on input "Yes" at bounding box center [110, 214] width 4 height 4
radio input "true"
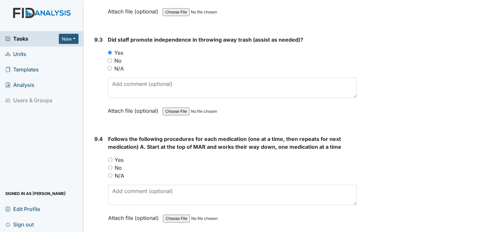
scroll to position [7453, 0]
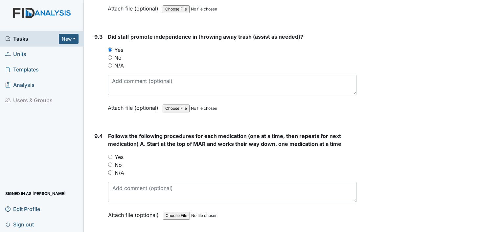
click at [110, 155] on input "Yes" at bounding box center [110, 157] width 4 height 4
radio input "true"
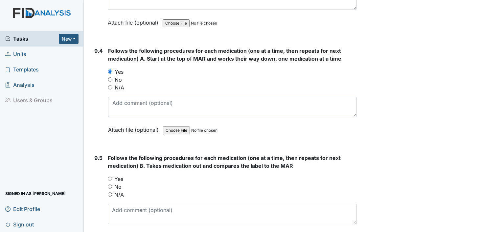
scroll to position [7552, 0]
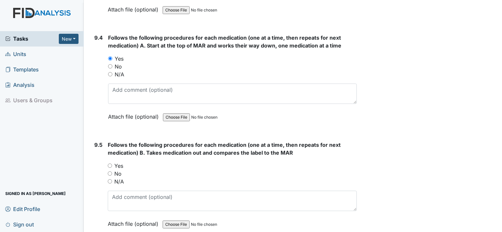
click at [113, 170] on div "No" at bounding box center [232, 174] width 249 height 8
click at [112, 162] on div "Yes" at bounding box center [232, 166] width 249 height 8
click at [106, 141] on div "9.5 Follows the following procedures for each medication (one at a time, then r…" at bounding box center [224, 189] width 265 height 97
click at [109, 164] on input "Yes" at bounding box center [110, 166] width 4 height 4
radio input "true"
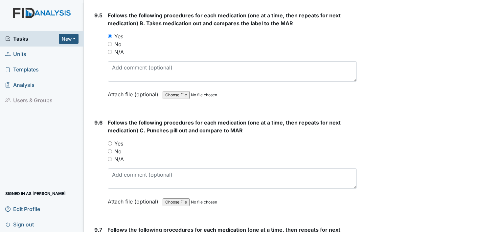
scroll to position [7683, 0]
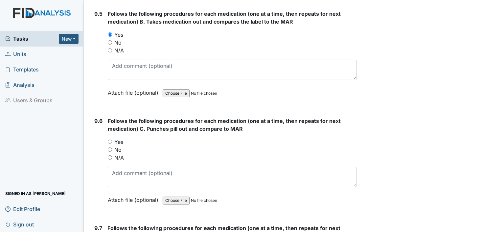
click at [112, 140] on input "Yes" at bounding box center [110, 142] width 4 height 4
radio input "true"
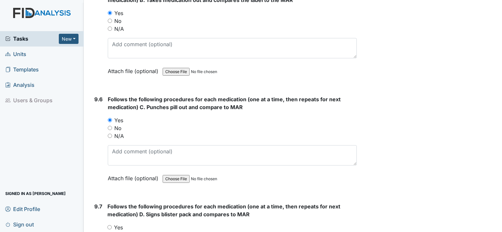
scroll to position [7749, 0]
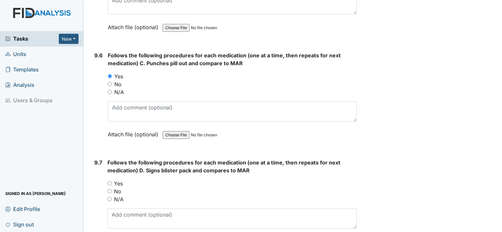
click at [112, 180] on div "Yes" at bounding box center [231, 184] width 249 height 8
click at [109, 182] on input "Yes" at bounding box center [109, 184] width 4 height 4
radio input "true"
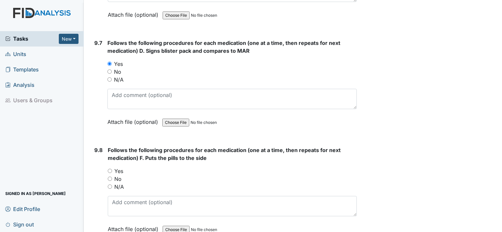
scroll to position [7880, 0]
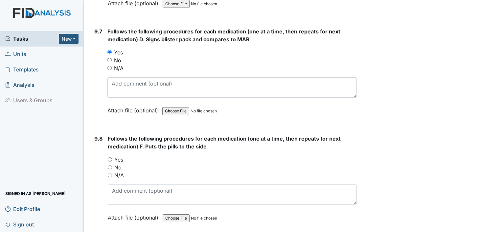
click at [109, 158] on input "Yes" at bounding box center [110, 160] width 4 height 4
radio input "true"
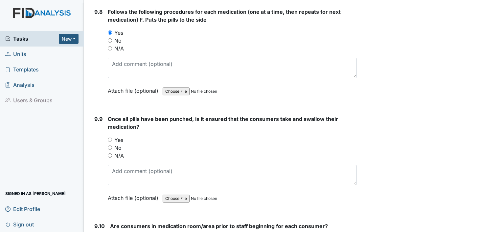
scroll to position [8011, 0]
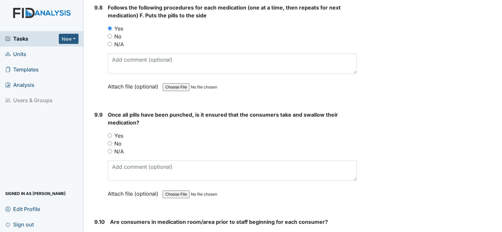
drag, startPoint x: 110, startPoint y: 98, endPoint x: 111, endPoint y: 104, distance: 5.7
click at [110, 132] on div "Yes" at bounding box center [232, 136] width 249 height 8
click at [110, 134] on input "Yes" at bounding box center [110, 136] width 4 height 4
radio input "true"
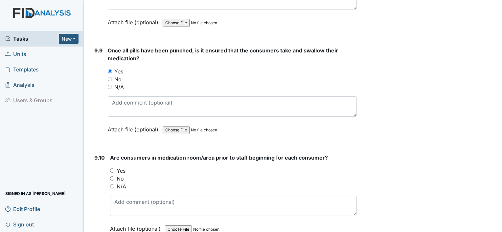
scroll to position [8077, 0]
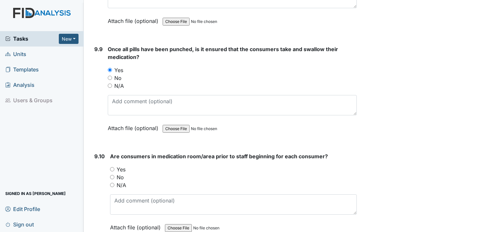
click at [111, 167] on input "Yes" at bounding box center [112, 169] width 4 height 4
radio input "true"
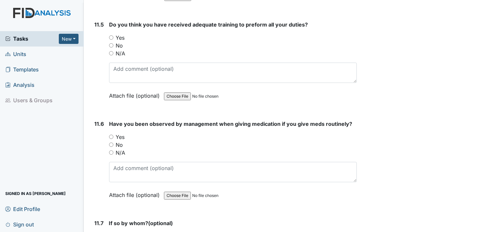
scroll to position [10881, 0]
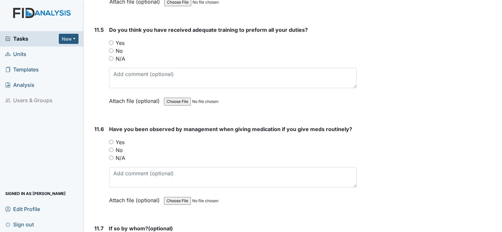
click at [111, 140] on input "Yes" at bounding box center [111, 142] width 4 height 4
radio input "true"
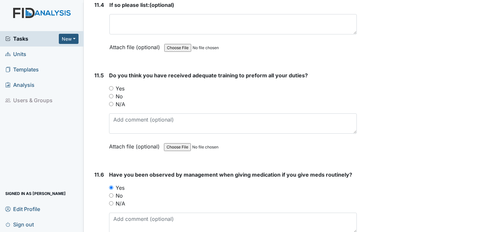
scroll to position [10815, 0]
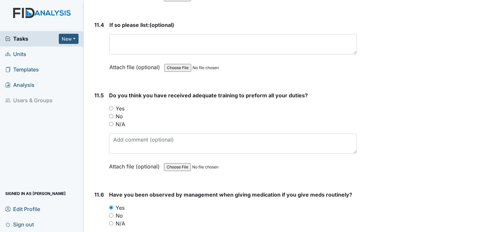
drag, startPoint x: 111, startPoint y: 62, endPoint x: 110, endPoint y: 66, distance: 4.1
click at [110, 106] on input "Yes" at bounding box center [111, 108] width 4 height 4
radio input "true"
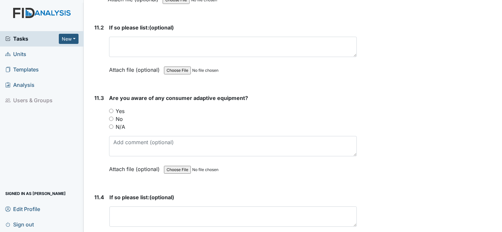
scroll to position [10618, 0]
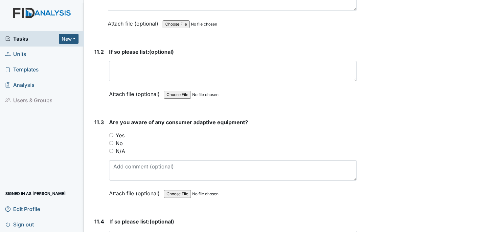
click at [112, 133] on input "Yes" at bounding box center [111, 135] width 4 height 4
radio input "true"
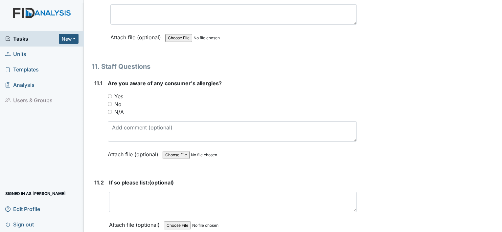
scroll to position [10487, 0]
click at [110, 102] on input "No" at bounding box center [110, 104] width 4 height 4
radio input "true"
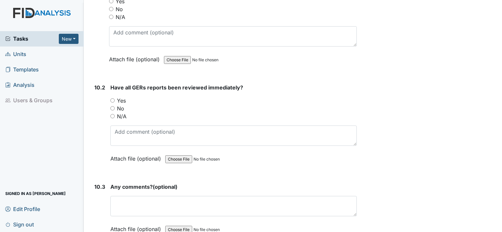
scroll to position [10290, 0]
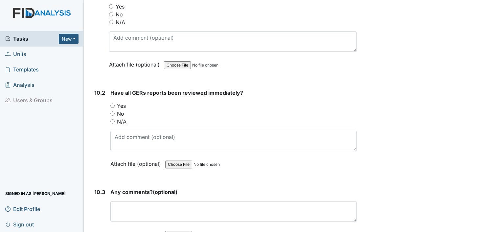
click at [114, 104] on input "Yes" at bounding box center [112, 106] width 4 height 4
radio input "true"
click at [130, 188] on div "Any comments? (optional) This field is required. Attach file (optional) You can…" at bounding box center [233, 215] width 246 height 55
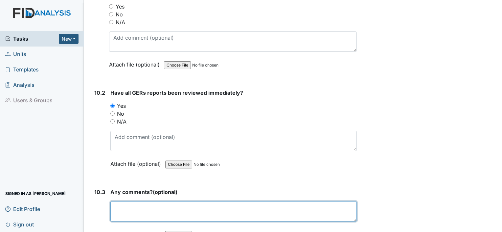
click at [132, 202] on textarea at bounding box center [233, 212] width 246 height 20
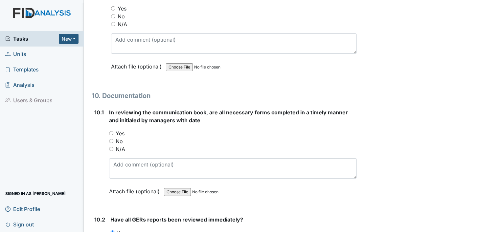
scroll to position [10158, 0]
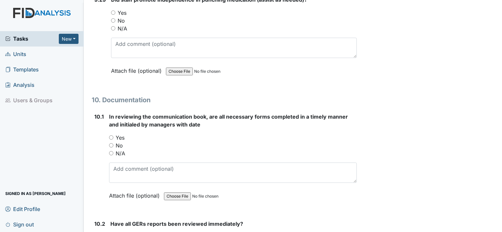
type textarea "None"
click at [112, 136] on input "Yes" at bounding box center [111, 138] width 4 height 4
radio input "true"
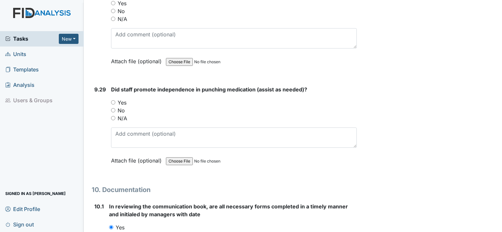
scroll to position [10060, 0]
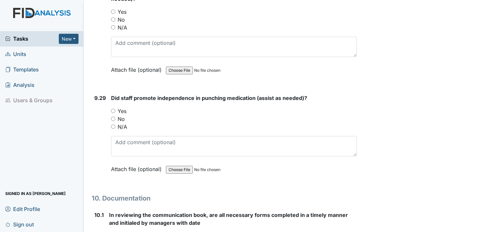
click at [112, 109] on input "Yes" at bounding box center [113, 111] width 4 height 4
radio input "true"
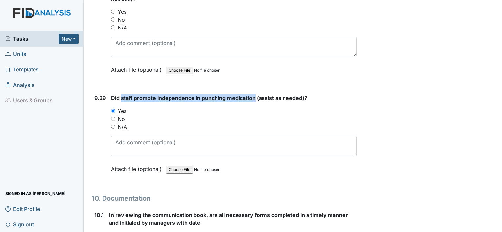
drag, startPoint x: 122, startPoint y: 55, endPoint x: 254, endPoint y: 55, distance: 132.0
click at [254, 95] on span "Did staff promote independence in punching medication (assist as needed)?" at bounding box center [209, 98] width 196 height 7
drag, startPoint x: 254, startPoint y: 55, endPoint x: 238, endPoint y: 58, distance: 16.3
copy span "staff promote independence in punching medication"
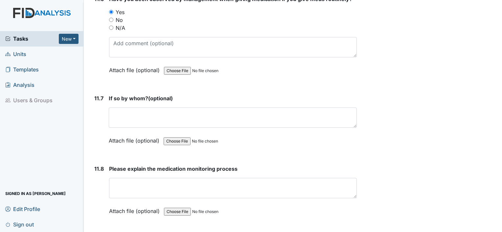
scroll to position [11012, 0]
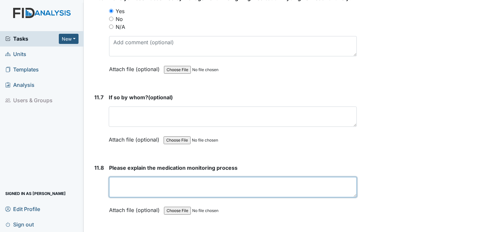
click at [118, 177] on textarea at bounding box center [233, 187] width 248 height 20
drag, startPoint x: 116, startPoint y: 135, endPoint x: 119, endPoint y: 138, distance: 4.0
click at [119, 177] on textarea at bounding box center [233, 187] width 248 height 20
click at [115, 177] on textarea at bounding box center [233, 187] width 248 height 20
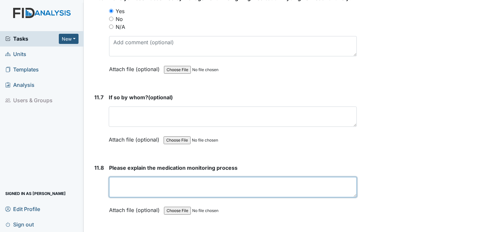
click at [115, 177] on textarea at bounding box center [233, 187] width 248 height 20
paste textarea "staff promote independence in punching medication"
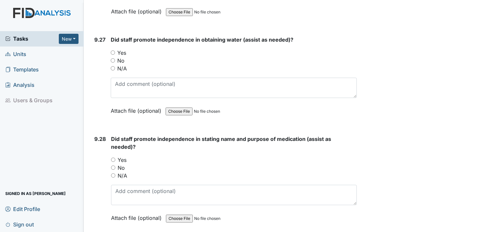
scroll to position [9896, 0]
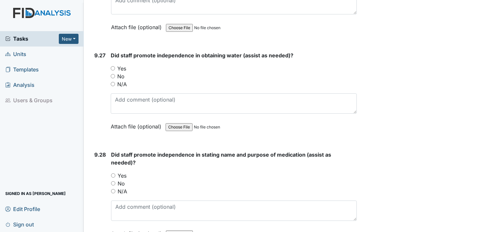
type textarea "staff promote independence in punching medication"
click at [115, 174] on input "Yes" at bounding box center [113, 176] width 4 height 4
radio input "true"
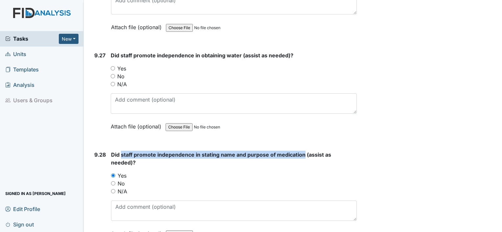
drag, startPoint x: 121, startPoint y: 114, endPoint x: 301, endPoint y: 112, distance: 180.6
click at [301, 152] on span "Did staff promote independence in stating name and purpose of medication (assis…" at bounding box center [221, 159] width 220 height 14
drag, startPoint x: 153, startPoint y: 100, endPoint x: 151, endPoint y: 104, distance: 4.0
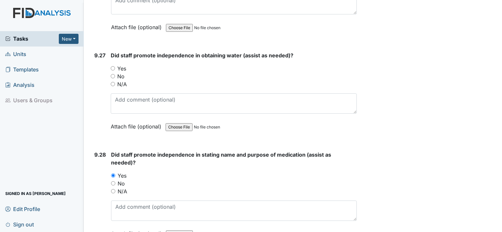
drag, startPoint x: 106, startPoint y: 106, endPoint x: 139, endPoint y: 121, distance: 36.3
click at [139, 151] on strong "Did staff promote independence in stating name and purpose of medication (assis…" at bounding box center [234, 159] width 246 height 16
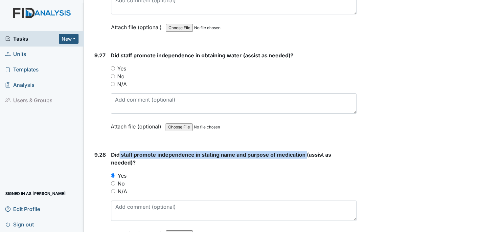
drag, startPoint x: 120, startPoint y: 114, endPoint x: 305, endPoint y: 111, distance: 184.9
click at [305, 152] on span "Did staff promote independence in stating name and purpose of medication (assis…" at bounding box center [221, 159] width 220 height 14
drag, startPoint x: 305, startPoint y: 111, endPoint x: 296, endPoint y: 115, distance: 9.1
copy span "staff promote independence in stating name and purpose of medication"
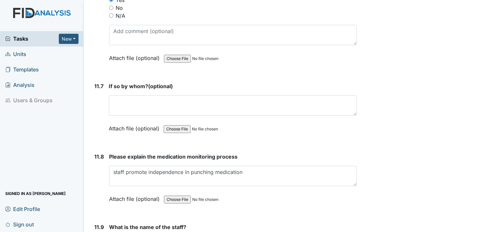
scroll to position [11012, 0]
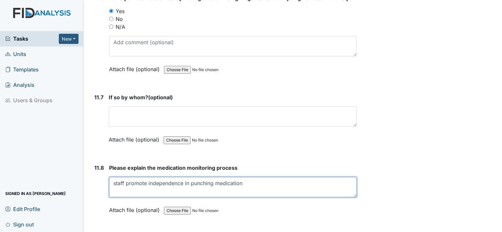
click at [253, 177] on textarea "staff promote independence in punching medication" at bounding box center [233, 187] width 248 height 20
paste textarea "staff promote independence in stating name and purpose of medication"
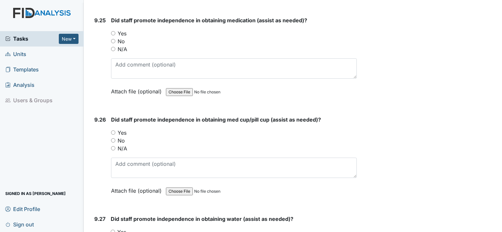
scroll to position [9764, 0]
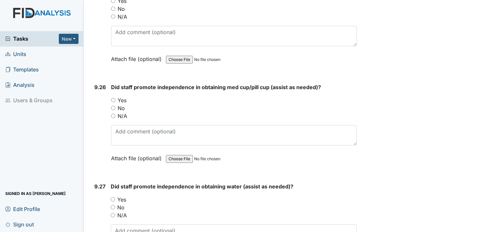
type textarea "staff promote independence in punching medication staff promote independence in…"
click at [109, 183] on div "9.27 Did staff promote independence in obtaining water (assist as needed)? You …" at bounding box center [224, 227] width 265 height 89
click at [113, 198] on input "Yes" at bounding box center [113, 200] width 4 height 4
radio input "true"
click at [114, 98] on input "Yes" at bounding box center [113, 100] width 4 height 4
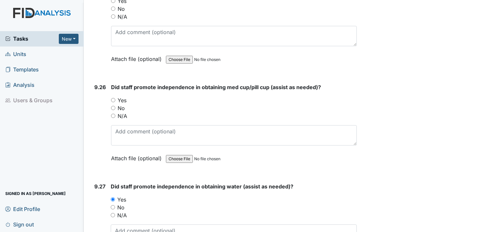
radio input "true"
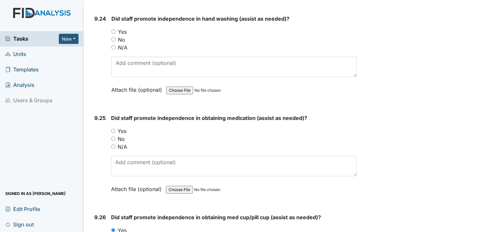
scroll to position [9633, 0]
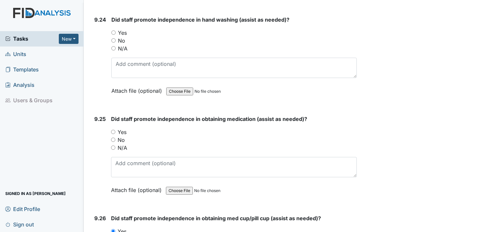
click at [116, 128] on div "Yes" at bounding box center [234, 132] width 246 height 8
click at [114, 130] on input "Yes" at bounding box center [113, 132] width 4 height 4
radio input "true"
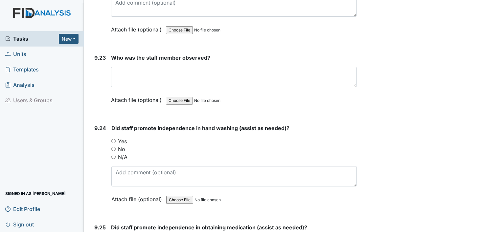
scroll to position [9502, 0]
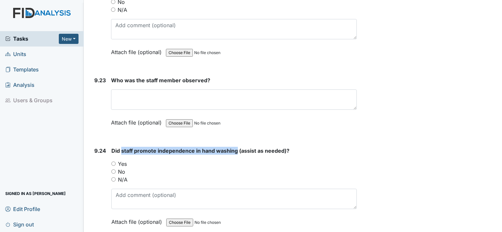
drag, startPoint x: 121, startPoint y: 110, endPoint x: 235, endPoint y: 111, distance: 114.6
click at [235, 148] on span "Did staff promote independence in hand washing (assist as needed)?" at bounding box center [200, 151] width 178 height 7
drag, startPoint x: 235, startPoint y: 111, endPoint x: 227, endPoint y: 110, distance: 8.3
copy span "staff promote independence in hand washing"
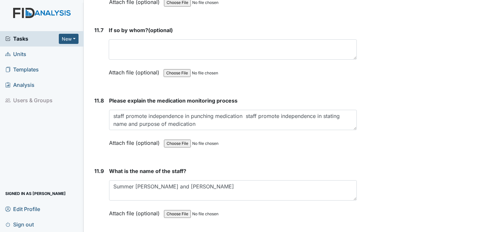
scroll to position [11078, 0]
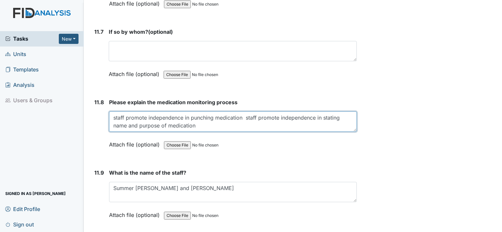
click at [200, 112] on textarea "staff promote independence in punching medication staff promote independence in…" at bounding box center [233, 122] width 248 height 20
paste textarea "staff promote independence in hand washing"
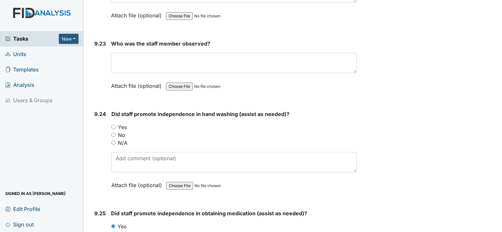
scroll to position [9535, 0]
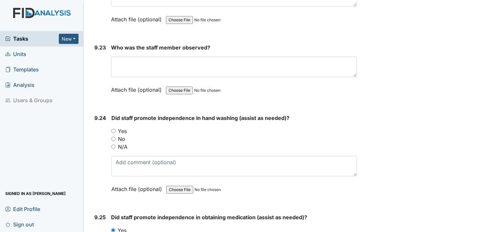
type textarea "staff promote independence in punching medication staff promote independence in…"
click at [115, 129] on input "Yes" at bounding box center [113, 131] width 4 height 4
radio input "true"
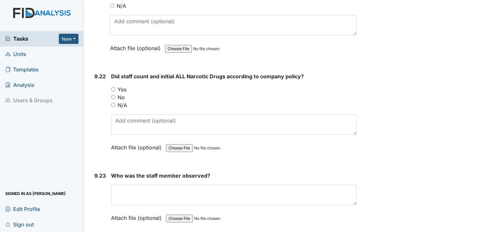
scroll to position [9403, 0]
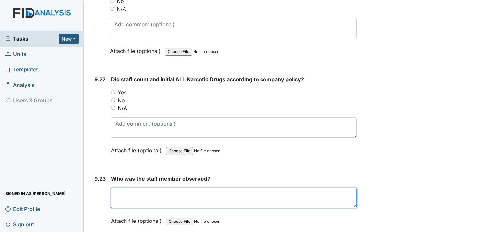
click at [132, 188] on textarea at bounding box center [234, 198] width 246 height 20
click at [173, 188] on textarea "SU" at bounding box center [234, 198] width 246 height 20
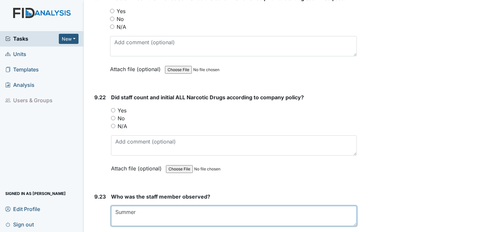
scroll to position [9338, 0]
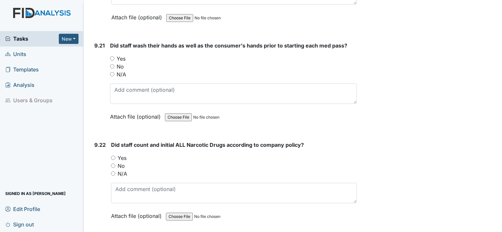
type textarea "Summer"
click at [111, 156] on input "Yes" at bounding box center [113, 158] width 4 height 4
radio input "true"
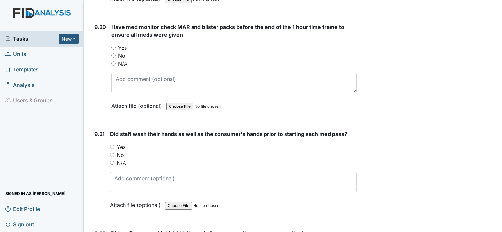
scroll to position [9239, 0]
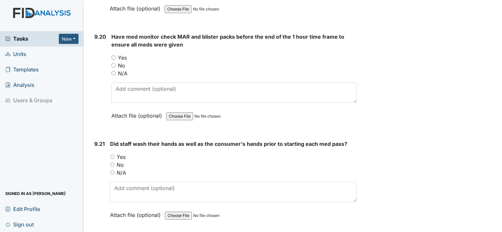
click at [110, 155] on input "Yes" at bounding box center [112, 157] width 4 height 4
radio input "true"
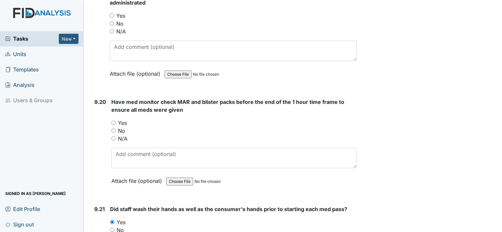
scroll to position [9173, 0]
click at [112, 121] on input "Yes" at bounding box center [113, 123] width 4 height 4
radio input "true"
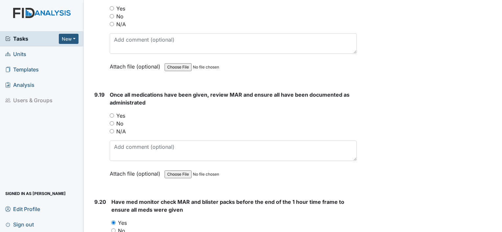
scroll to position [9042, 0]
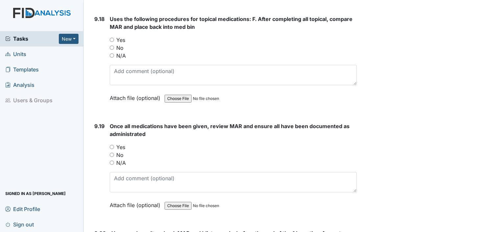
click at [112, 145] on input "Yes" at bounding box center [112, 147] width 4 height 4
radio input "true"
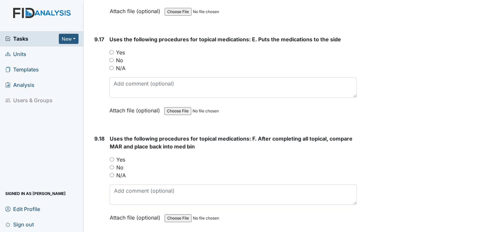
scroll to position [8911, 0]
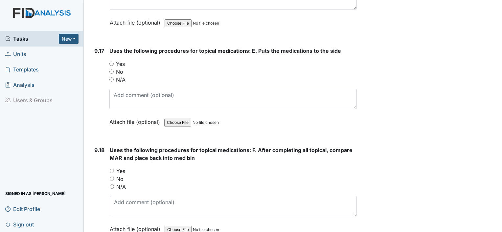
click at [112, 169] on input "Yes" at bounding box center [112, 171] width 4 height 4
radio input "true"
click at [110, 62] on input "Yes" at bounding box center [111, 64] width 4 height 4
radio input "true"
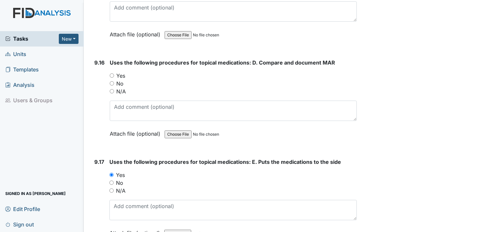
scroll to position [8779, 0]
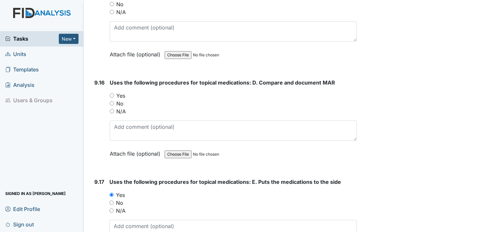
click at [112, 92] on div "Yes" at bounding box center [233, 96] width 247 height 8
click at [115, 92] on div "Yes" at bounding box center [233, 96] width 247 height 8
click at [113, 94] on input "Yes" at bounding box center [112, 96] width 4 height 4
radio input "true"
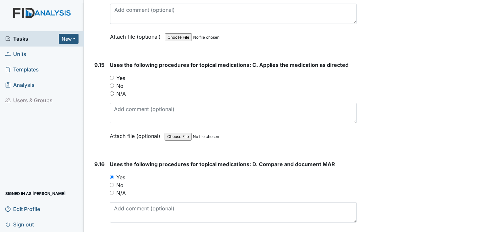
scroll to position [8681, 0]
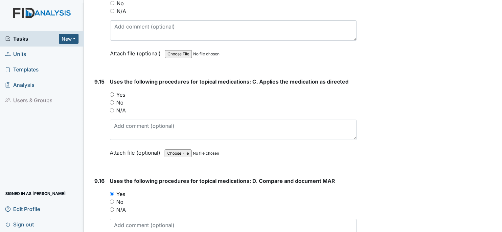
click at [113, 93] on input "Yes" at bounding box center [112, 95] width 4 height 4
radio input "true"
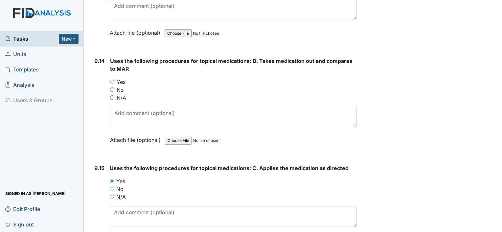
scroll to position [8582, 0]
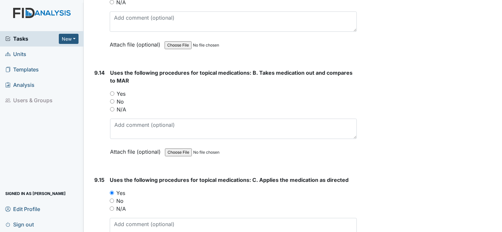
click at [112, 92] on input "Yes" at bounding box center [112, 94] width 4 height 4
radio input "true"
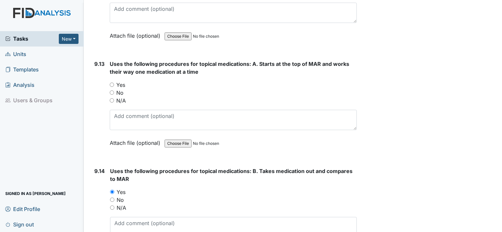
scroll to position [8451, 0]
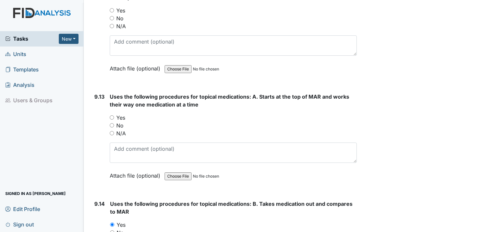
click at [110, 116] on input "Yes" at bounding box center [112, 118] width 4 height 4
radio input "true"
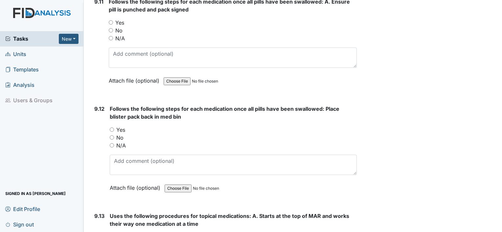
scroll to position [8320, 0]
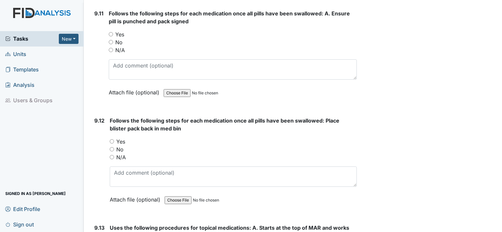
click at [110, 140] on input "Yes" at bounding box center [112, 142] width 4 height 4
radio input "true"
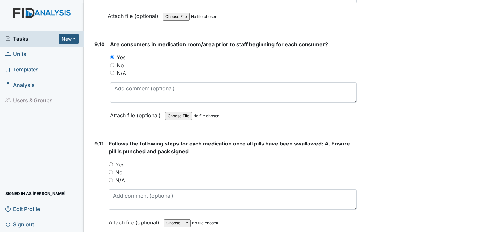
scroll to position [8188, 0]
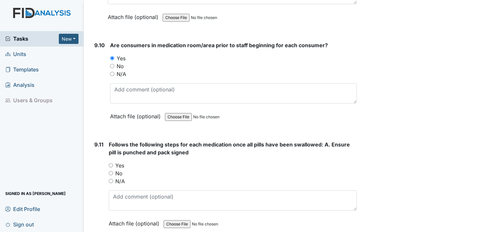
click at [112, 162] on div "Yes" at bounding box center [233, 166] width 248 height 8
click at [111, 164] on input "Yes" at bounding box center [111, 166] width 4 height 4
radio input "true"
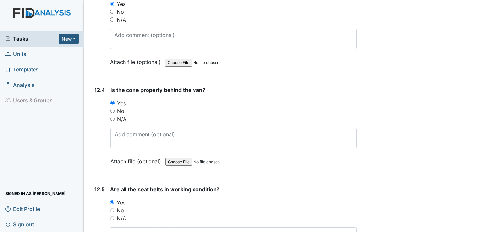
scroll to position [11570, 0]
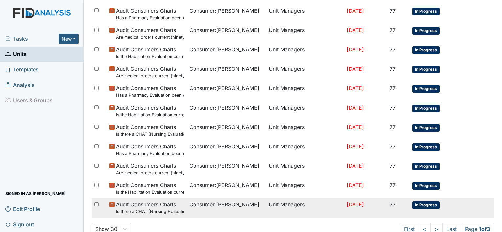
scroll to position [492, 0]
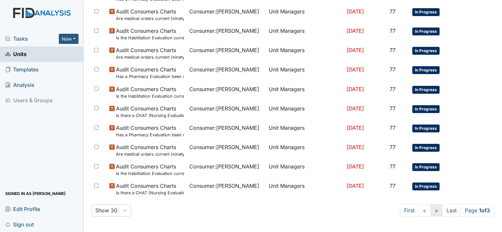
click at [430, 211] on link ">" at bounding box center [436, 211] width 12 height 12
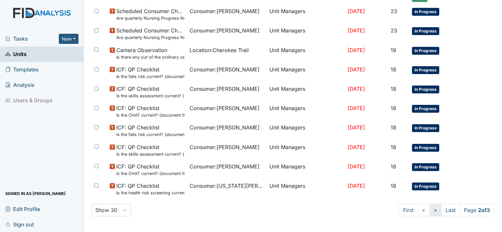
scroll to position [474, 0]
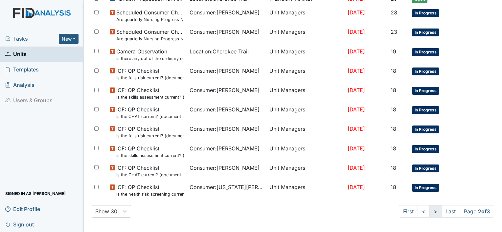
click at [430, 211] on link ">" at bounding box center [435, 212] width 12 height 12
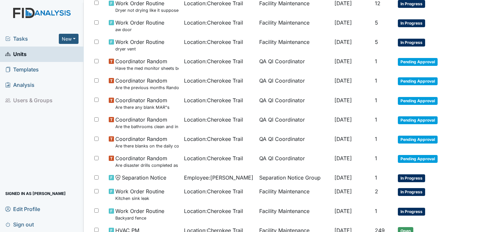
scroll to position [428, 0]
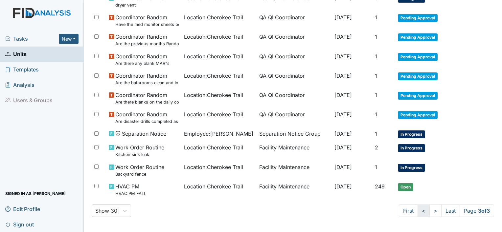
click at [417, 213] on link "<" at bounding box center [423, 211] width 12 height 12
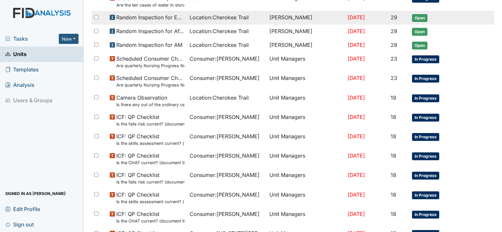
click at [206, 18] on span "Location : Cherokee Trail" at bounding box center [218, 17] width 59 height 8
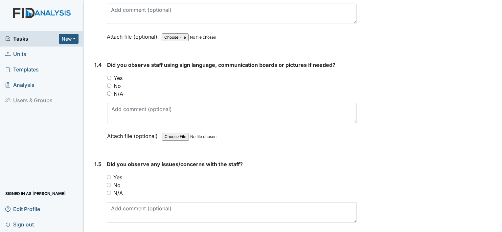
scroll to position [361, 0]
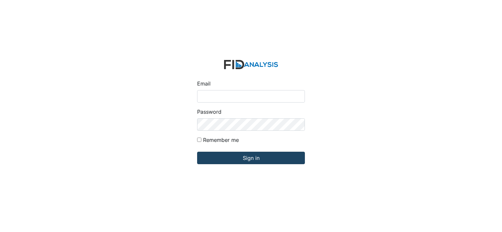
type input "[PERSON_NAME][EMAIL_ADDRESS][DOMAIN_NAME]"
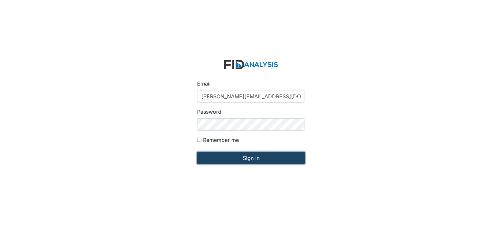
click at [226, 158] on input "Sign in" at bounding box center [251, 158] width 108 height 12
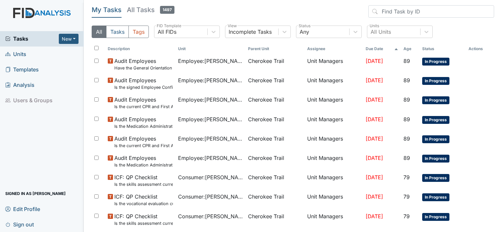
click at [24, 55] on span "Units" at bounding box center [15, 54] width 21 height 10
